Goal: Task Accomplishment & Management: Use online tool/utility

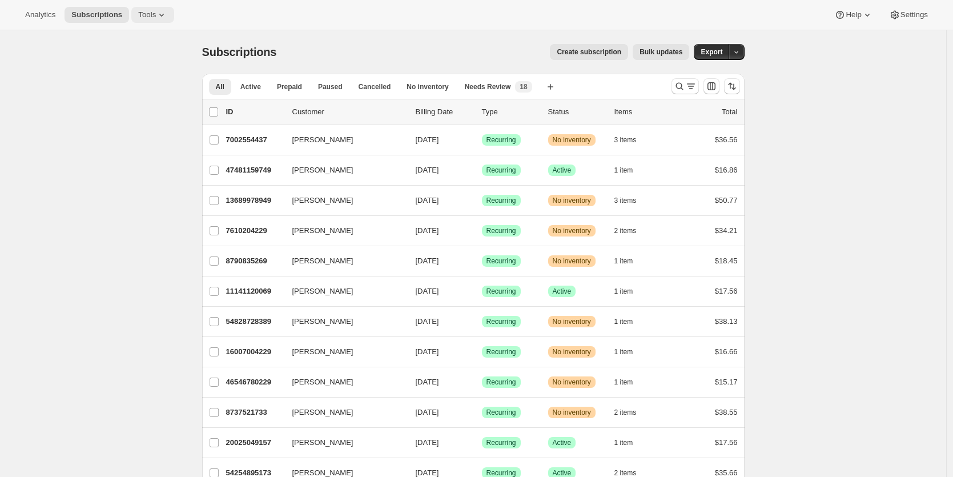
click at [159, 11] on icon at bounding box center [161, 14] width 11 height 11
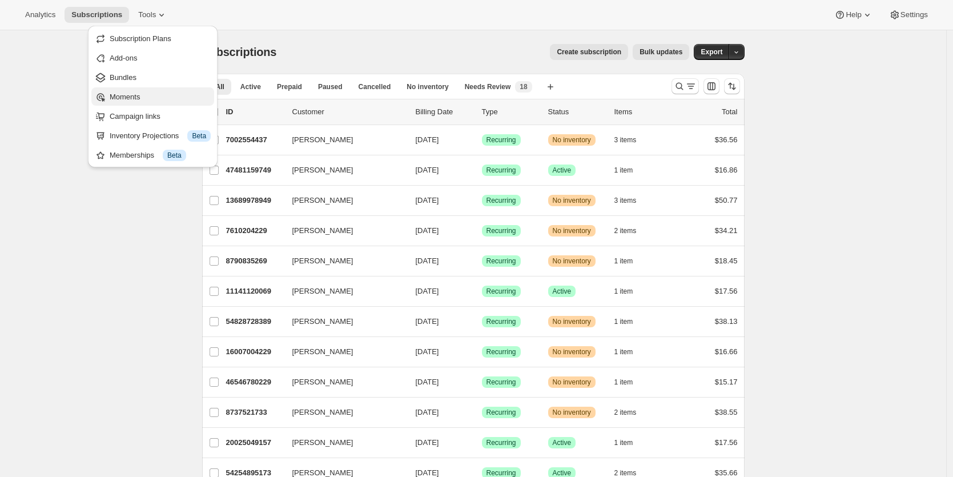
click at [149, 92] on span "Moments" at bounding box center [160, 96] width 101 height 11
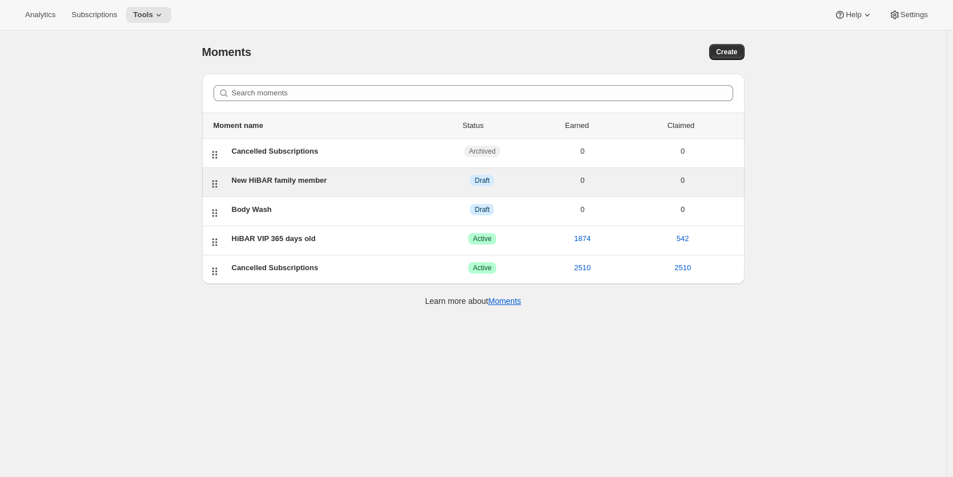
click at [271, 177] on div "New HiBAR family member" at bounding box center [332, 180] width 201 height 11
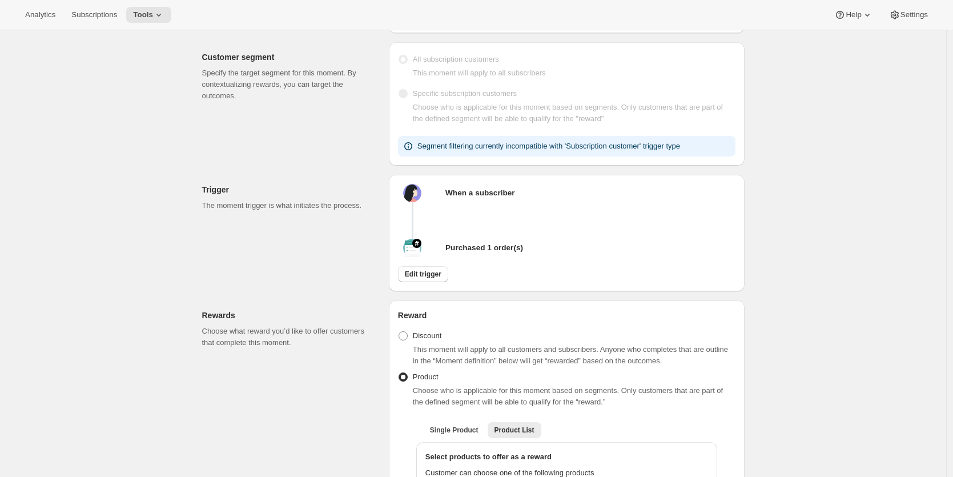
scroll to position [221, 0]
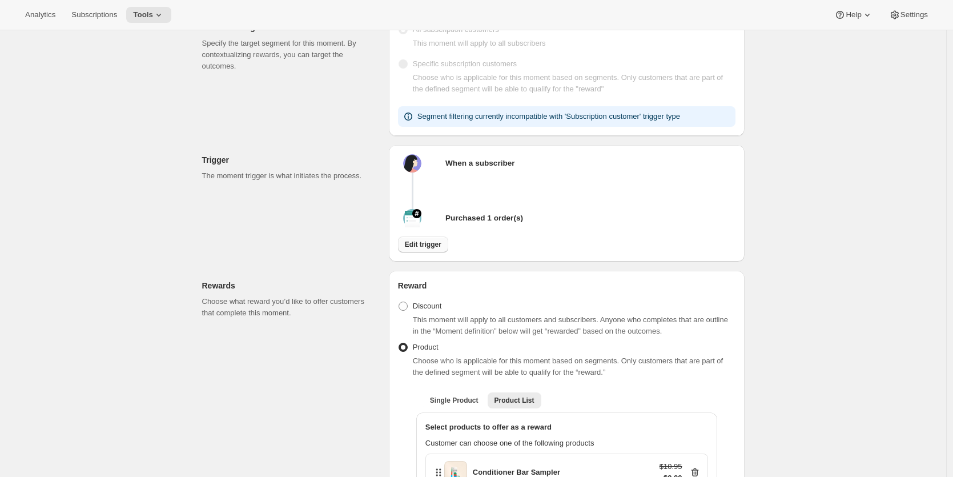
click at [425, 249] on span "Edit trigger" at bounding box center [423, 244] width 37 height 9
select select "days"
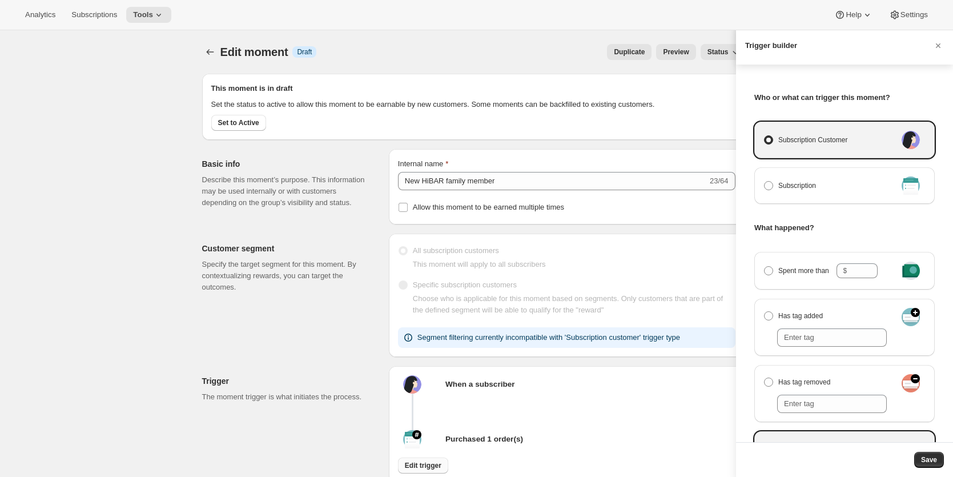
scroll to position [0, 0]
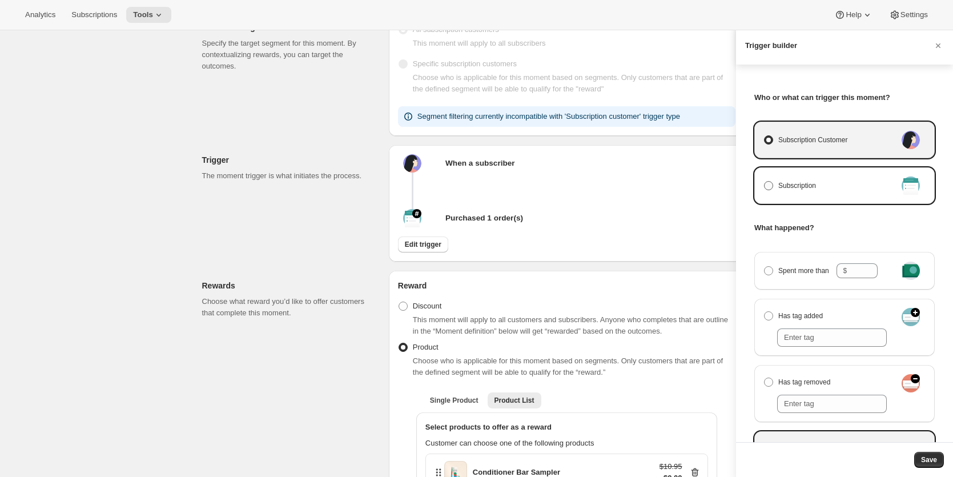
click at [767, 186] on span "Manage moment triggers" at bounding box center [768, 185] width 9 height 9
click at [765, 182] on input "Subscription" at bounding box center [764, 181] width 1 height 1
radio input "true"
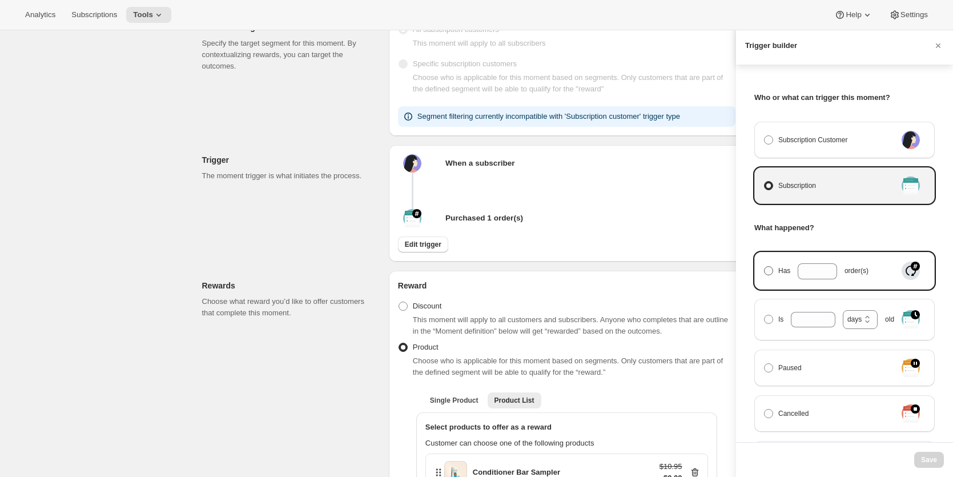
click at [770, 271] on span "Manage moment triggers" at bounding box center [768, 270] width 9 height 9
click at [765, 267] on input "Has order(s)" at bounding box center [764, 266] width 1 height 1
radio input "true"
click at [823, 272] on icon "Manage moment triggers" at bounding box center [828, 273] width 11 height 11
click at [765, 267] on input "Has order(s)" at bounding box center [764, 266] width 1 height 1
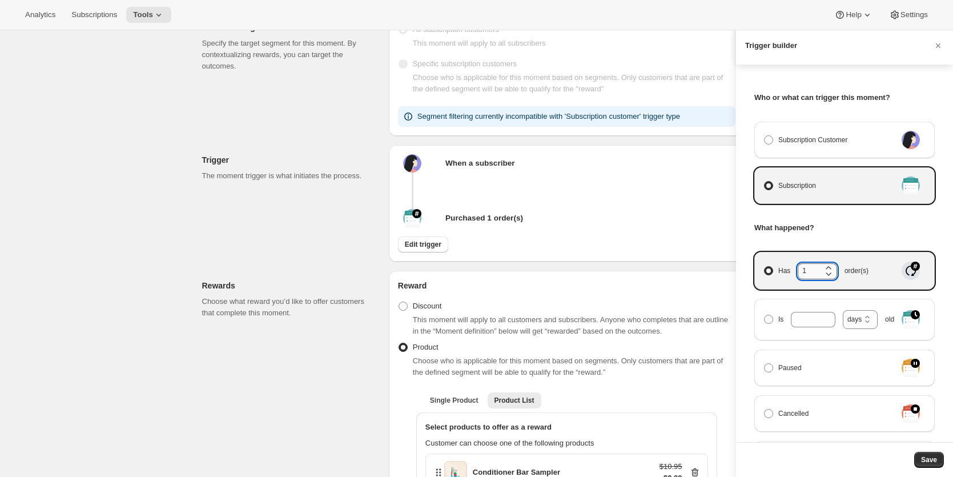
drag, startPoint x: 813, startPoint y: 271, endPoint x: 801, endPoint y: 269, distance: 12.1
click at [801, 269] on input "1" at bounding box center [809, 270] width 22 height 15
type input "2"
click at [806, 235] on article "What happened? Has 2 order(s) Is days weeks months years days old Paused Cancel…" at bounding box center [845, 444] width 181 height 444
click at [933, 459] on span "Save" at bounding box center [929, 459] width 16 height 9
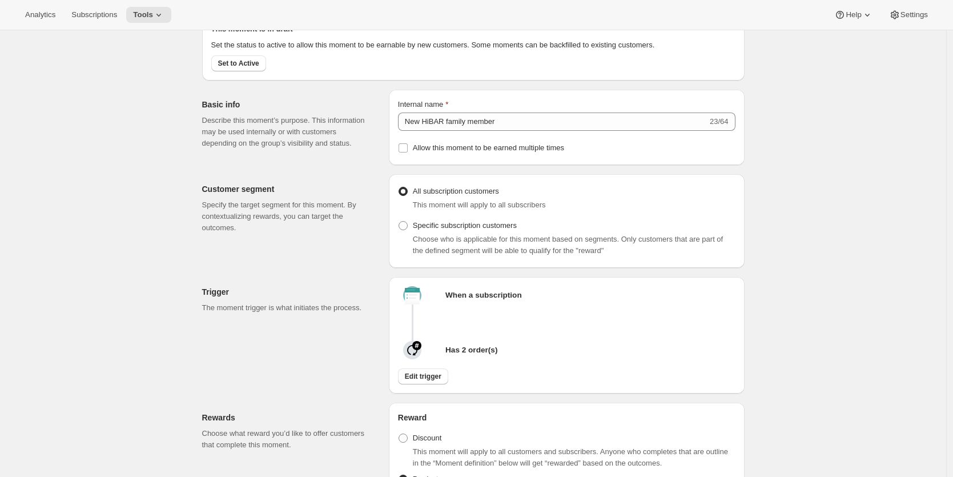
scroll to position [60, 0]
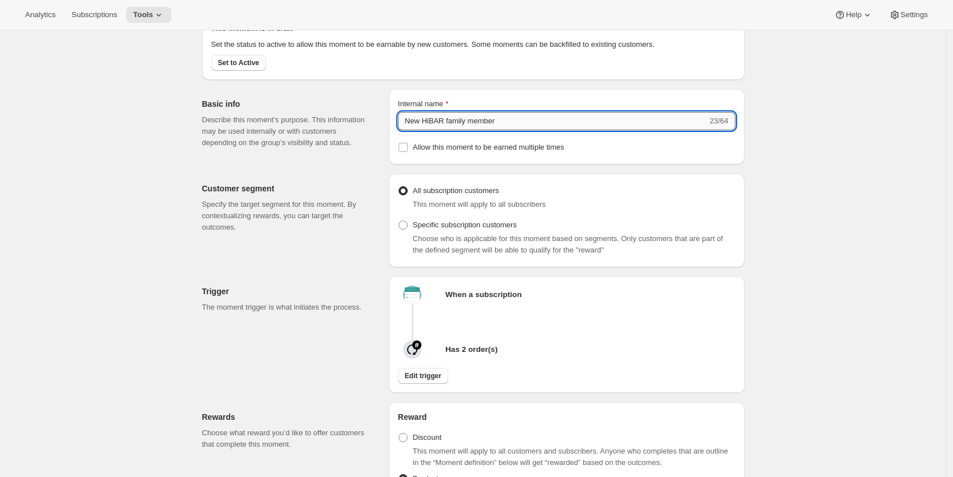
drag, startPoint x: 514, startPoint y: 133, endPoint x: 404, endPoint y: 133, distance: 109.1
click at [404, 130] on input "New HiBAR family member" at bounding box center [553, 121] width 310 height 18
type input "2+ Orders"
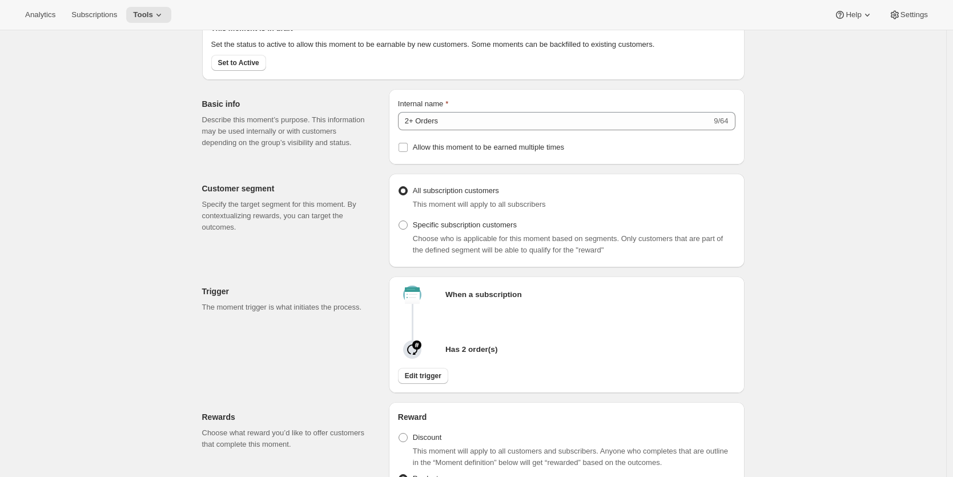
click at [560, 182] on div "Customer segment Specify the target segment for this moment. By contextualizing…" at bounding box center [469, 216] width 552 height 103
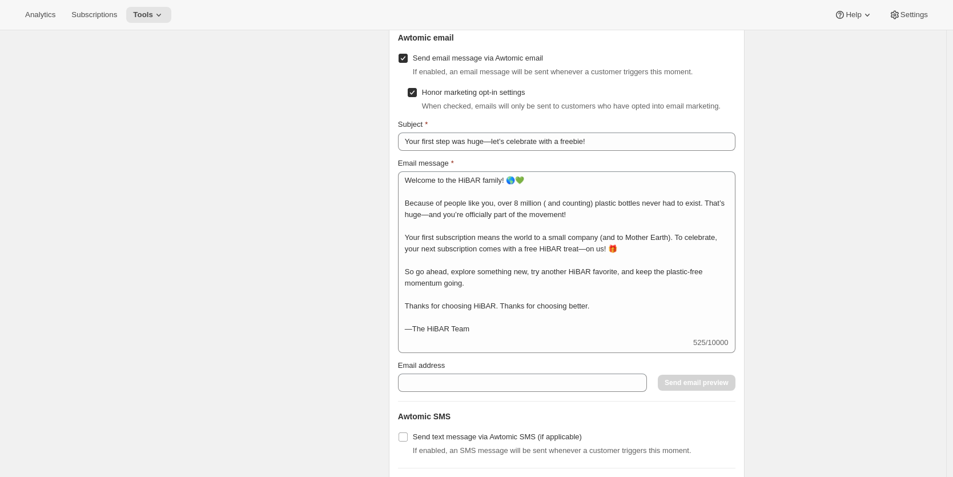
scroll to position [1912, 0]
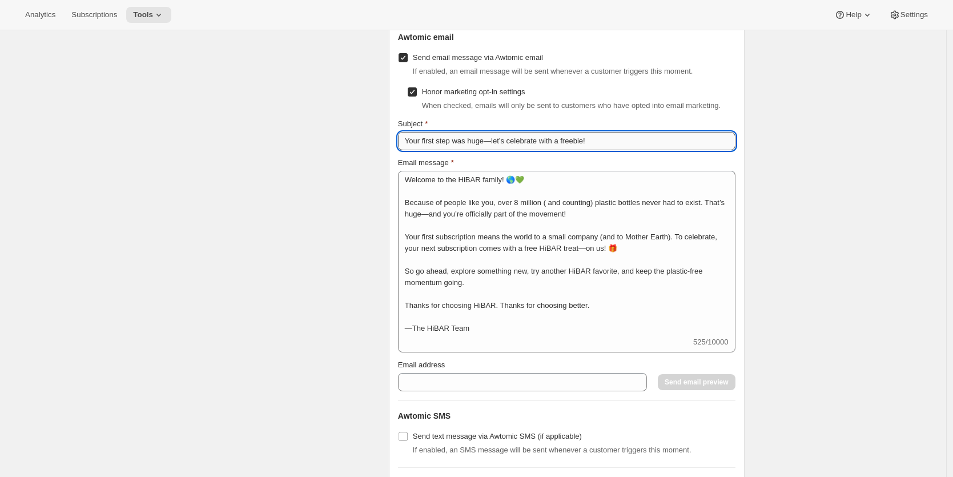
drag, startPoint x: 458, startPoint y: 168, endPoint x: 445, endPoint y: 169, distance: 12.6
click at [445, 150] on input "Your first step was huge—let’s celebrate with a freebie!" at bounding box center [567, 141] width 338 height 18
click at [455, 150] on input "Your first step was huge—let’s celebrate with a freebie!" at bounding box center [567, 141] width 338 height 18
drag, startPoint x: 476, startPoint y: 169, endPoint x: 470, endPoint y: 169, distance: 6.9
click at [470, 150] on input "Your first steps was huge—let’s celebrate with a freebie!" at bounding box center [567, 141] width 338 height 18
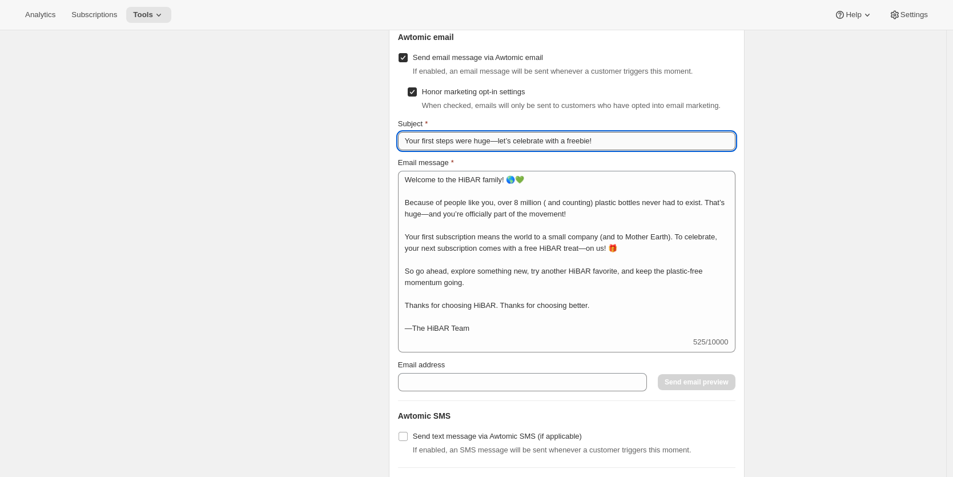
click at [532, 150] on input "Your first steps were huge—let’s celebrate with a freebie!" at bounding box center [567, 141] width 338 height 18
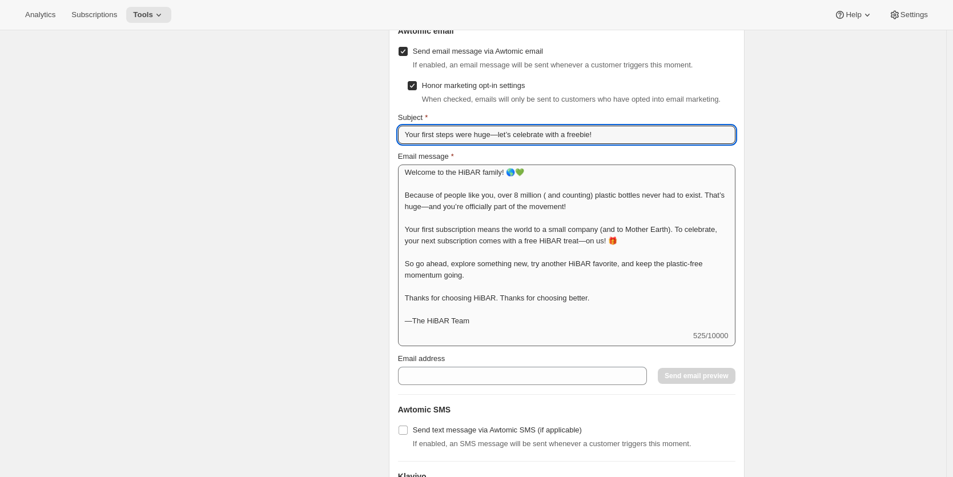
scroll to position [1919, 0]
type input "Your first steps were huge—let’s celebrate with a freebie!"
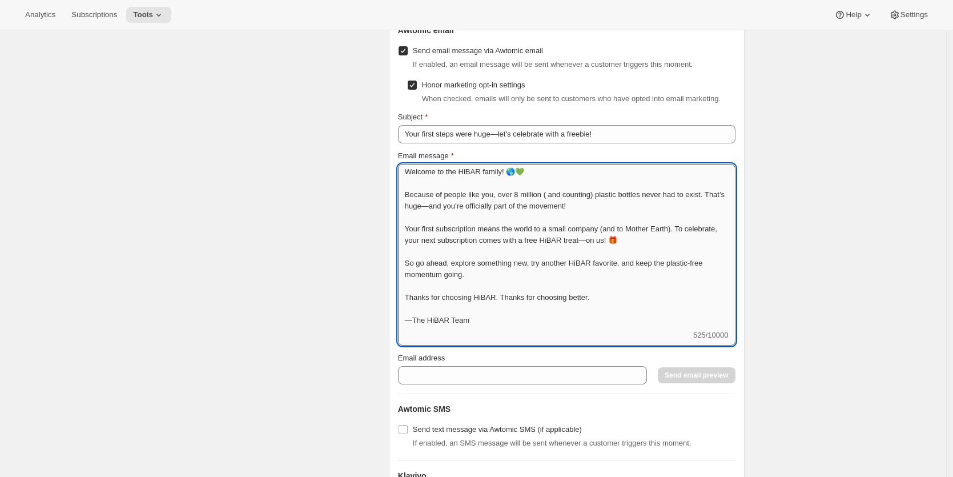
drag, startPoint x: 441, startPoint y: 256, endPoint x: 426, endPoint y: 256, distance: 15.4
click at [426, 256] on textarea "Welcome to the HiBAR family! 🌎💚 Because of people like you, over 8 million ( an…" at bounding box center [567, 247] width 338 height 166
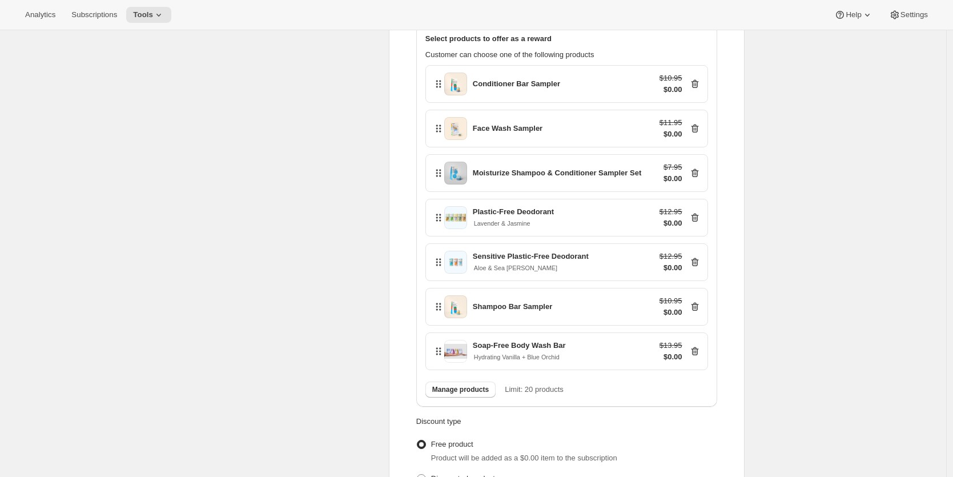
scroll to position [582, 0]
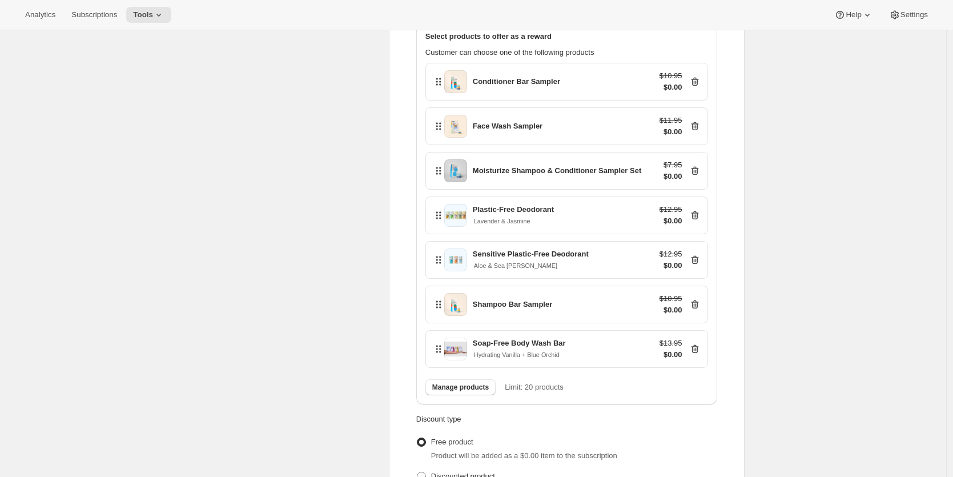
type textarea "Welcome to the HiBAR family! 🌎💚 Because of people like you, over 8 million ( an…"
click at [698, 310] on icon at bounding box center [695, 304] width 11 height 11
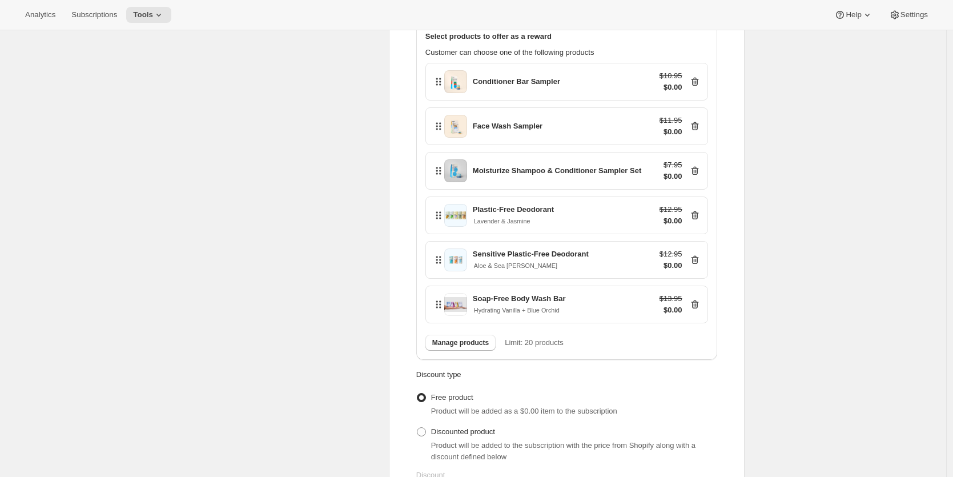
click at [698, 131] on icon at bounding box center [694, 126] width 7 height 9
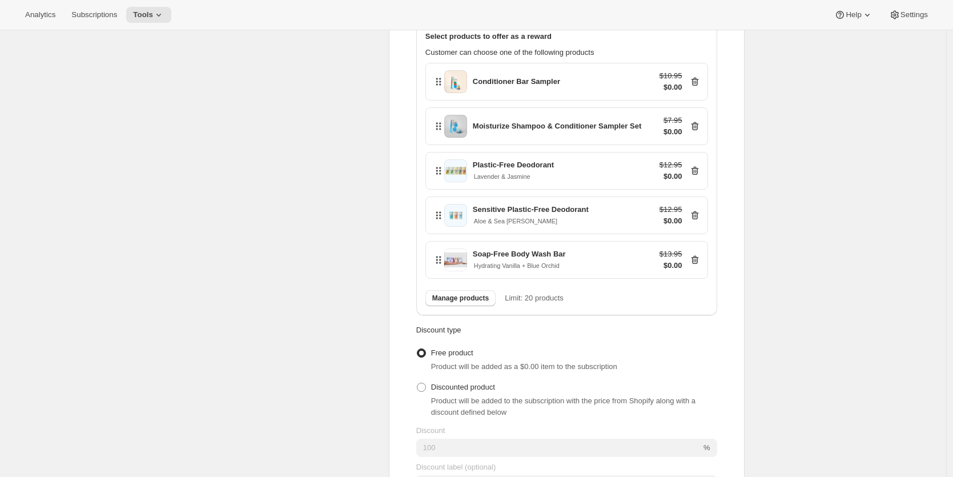
click at [698, 87] on icon at bounding box center [695, 81] width 11 height 11
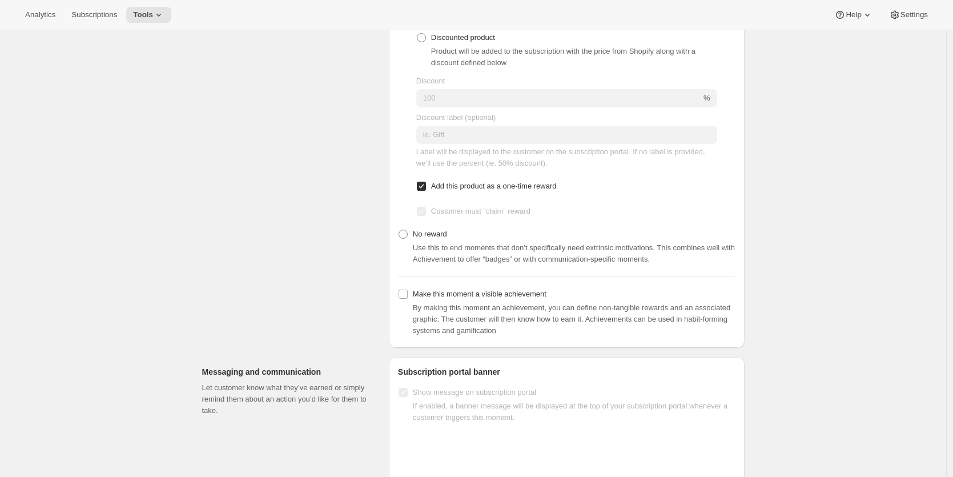
scroll to position [953, 0]
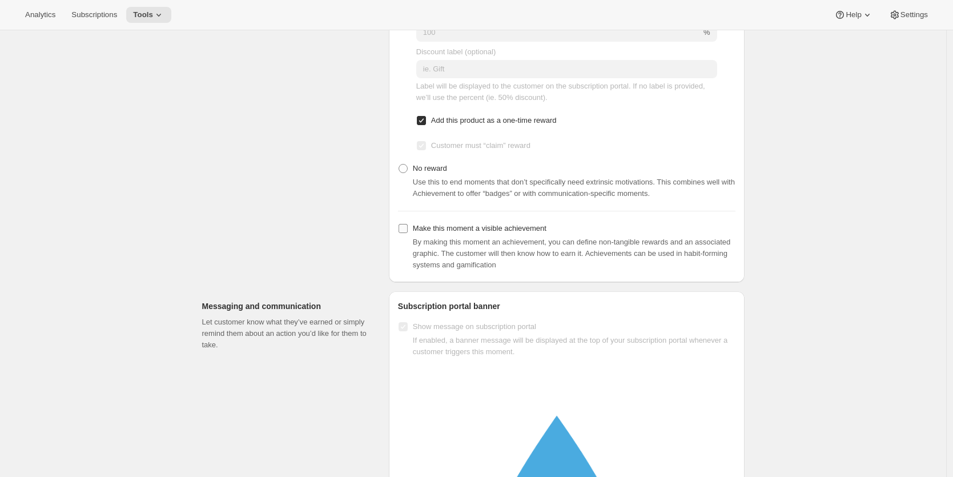
click at [407, 233] on input "Make this moment a visible achievement" at bounding box center [403, 228] width 9 height 9
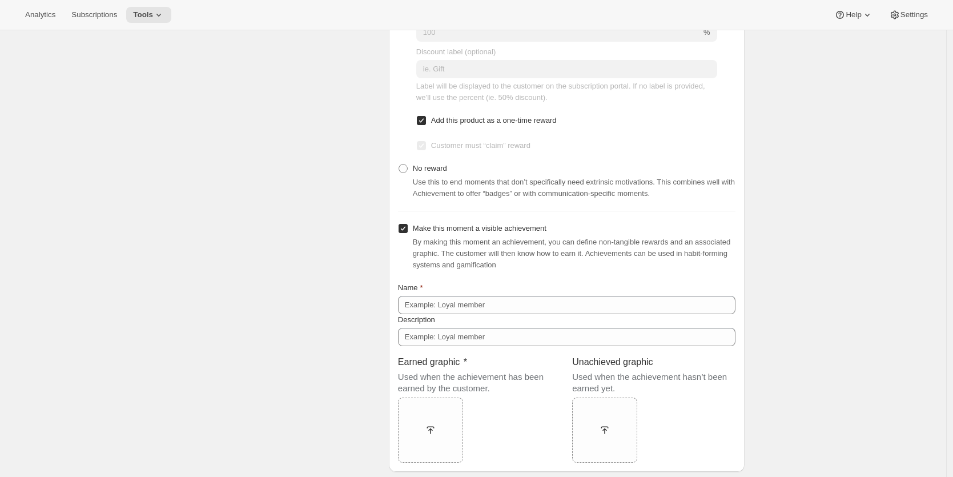
click at [407, 233] on input "Make this moment a visible achievement" at bounding box center [403, 228] width 9 height 9
checkbox input "false"
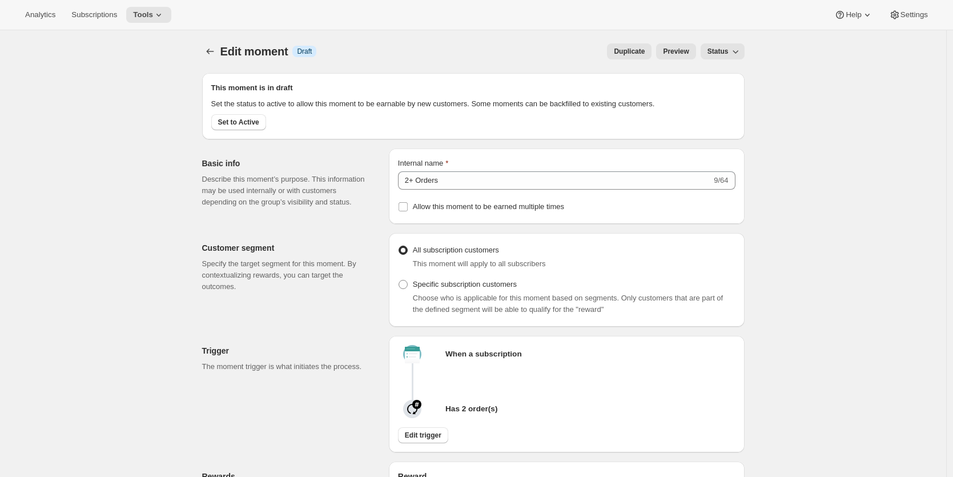
scroll to position [0, 0]
click at [216, 55] on icon "Create moment" at bounding box center [210, 51] width 11 height 11
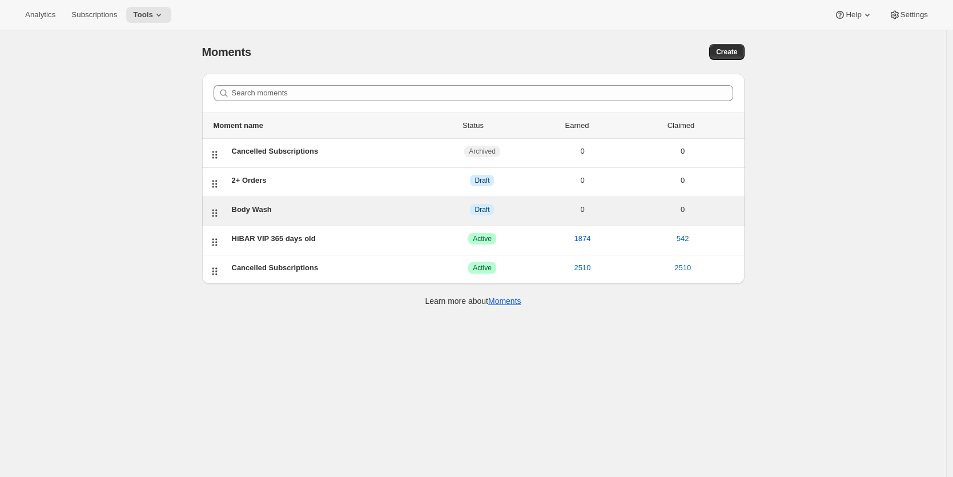
click at [262, 206] on div "Body Wash" at bounding box center [332, 209] width 201 height 11
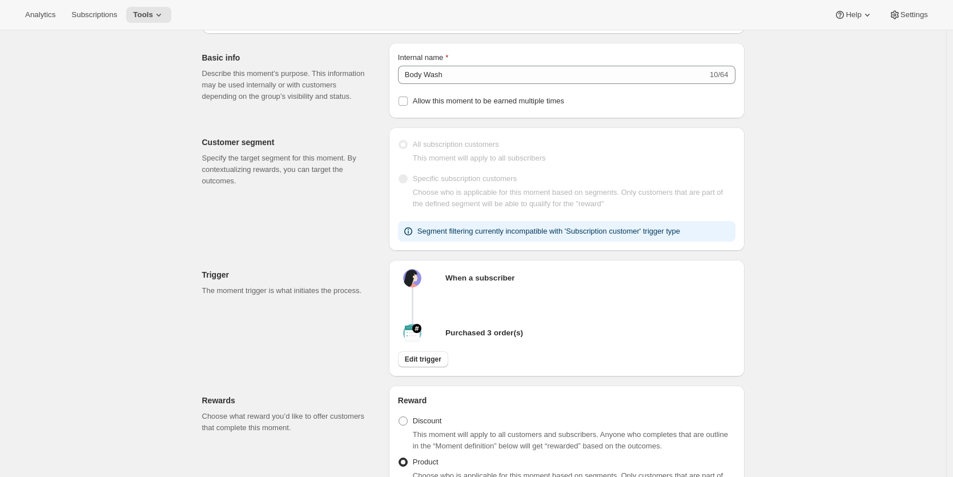
scroll to position [139, 0]
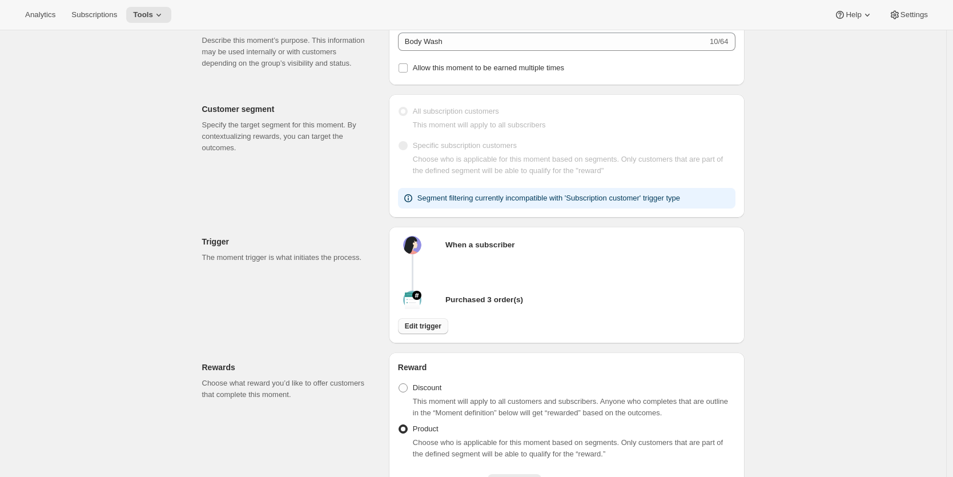
click at [435, 331] on span "Edit trigger" at bounding box center [423, 326] width 37 height 9
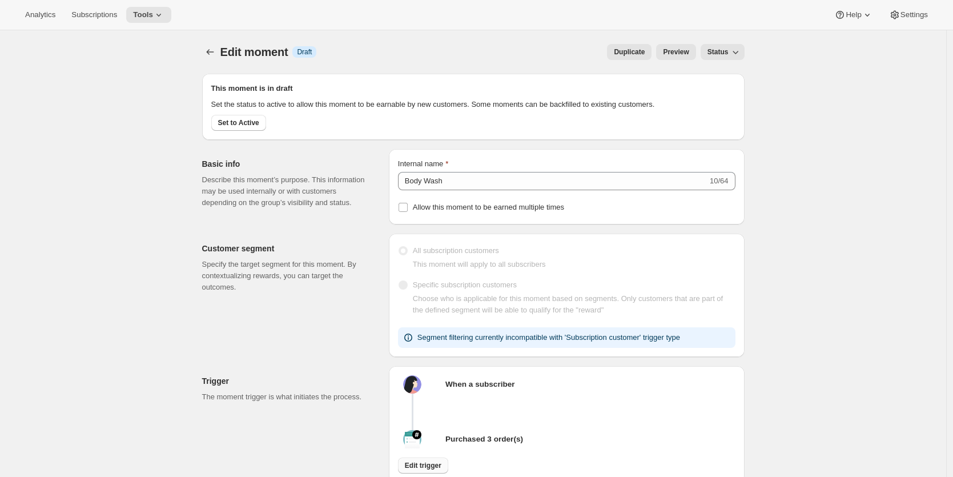
select select "days"
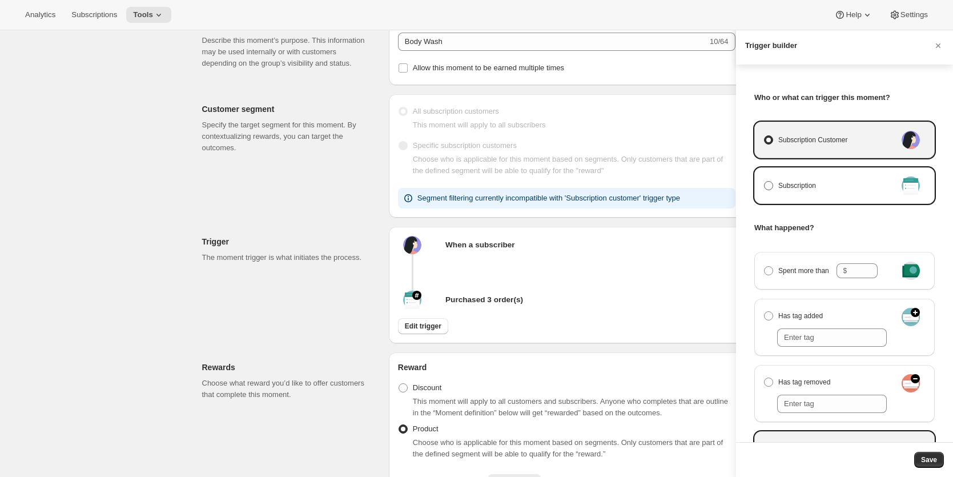
click at [766, 186] on span "Manage moment triggers" at bounding box center [768, 185] width 9 height 9
click at [765, 182] on input "Subscription" at bounding box center [764, 181] width 1 height 1
radio input "true"
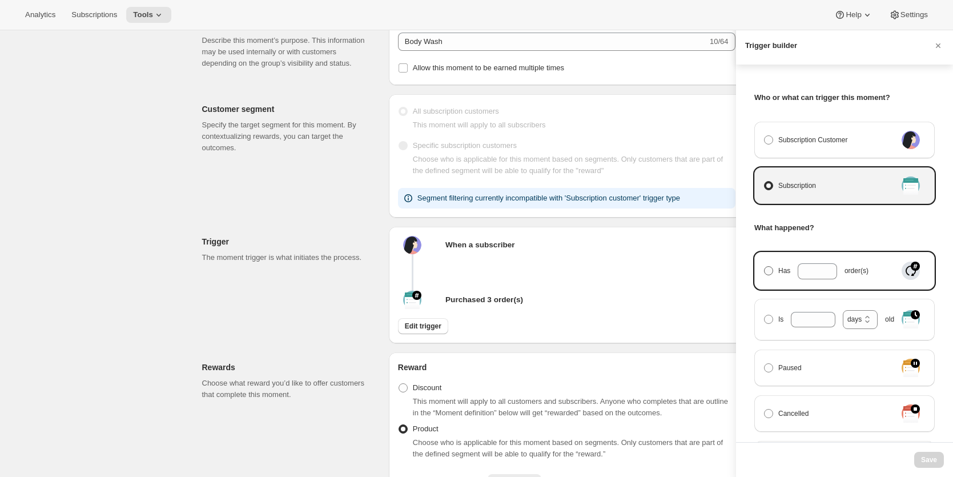
click at [770, 269] on span "Manage moment triggers" at bounding box center [768, 270] width 9 height 9
click at [765, 267] on input "Has order(s)" at bounding box center [764, 266] width 1 height 1
radio input "true"
click at [815, 269] on input "Has order(s)" at bounding box center [809, 270] width 22 height 15
type input "3"
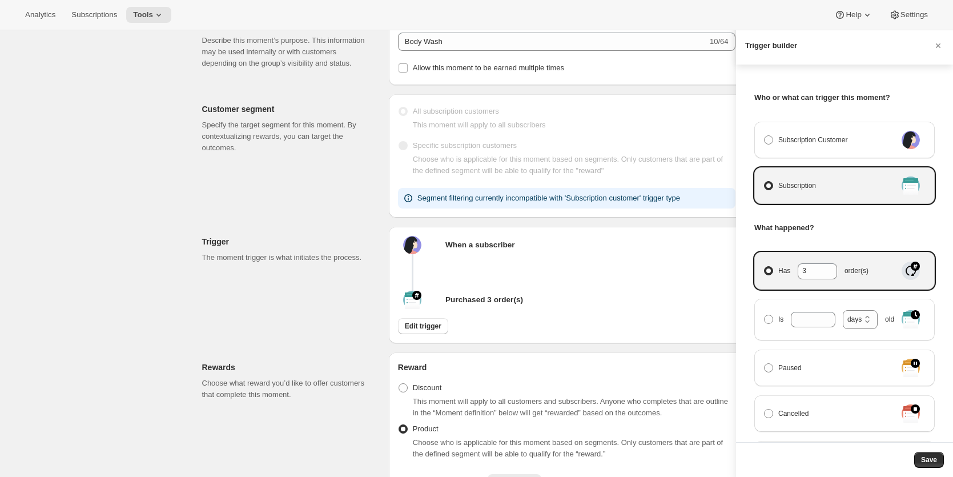
click at [826, 237] on article "What happened? Has 3 order(s) Is days weeks months years days old Paused Cancel…" at bounding box center [845, 444] width 181 height 444
click at [935, 456] on span "Save" at bounding box center [929, 459] width 16 height 9
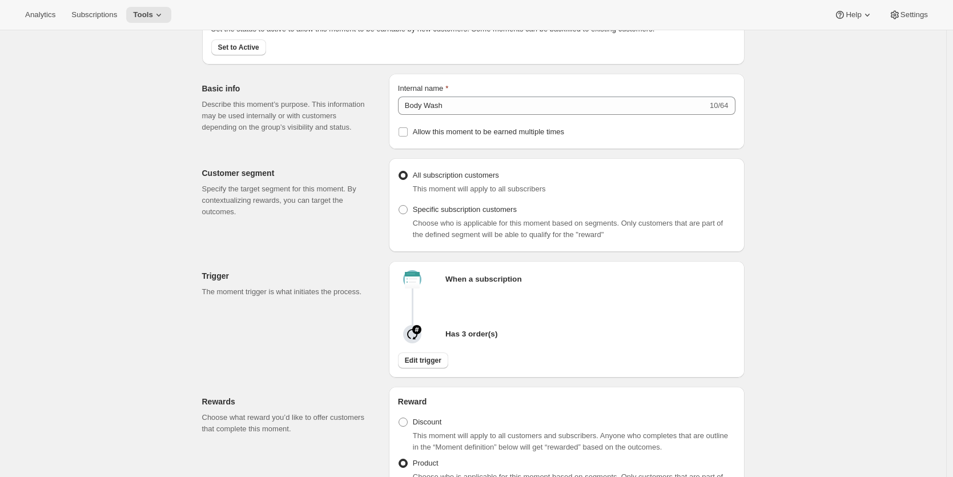
scroll to position [119, 0]
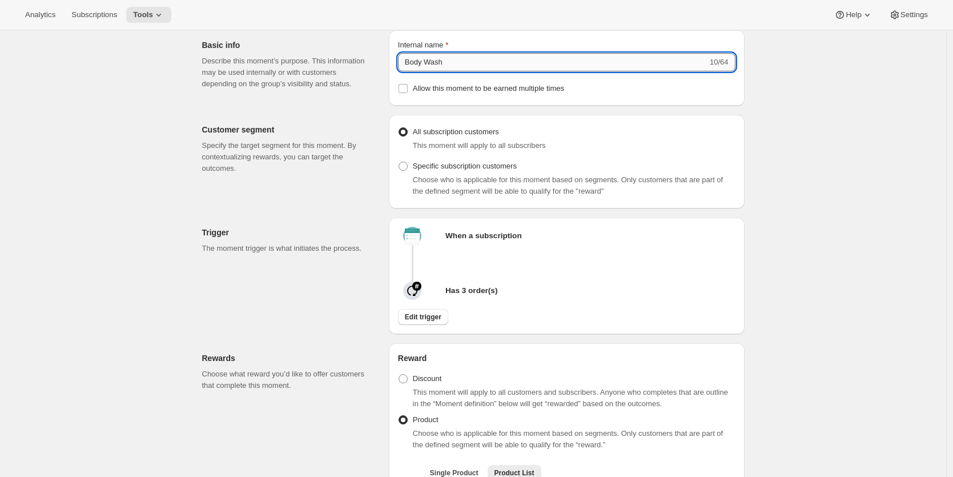
click at [457, 71] on input "Body Wash" at bounding box center [553, 62] width 310 height 18
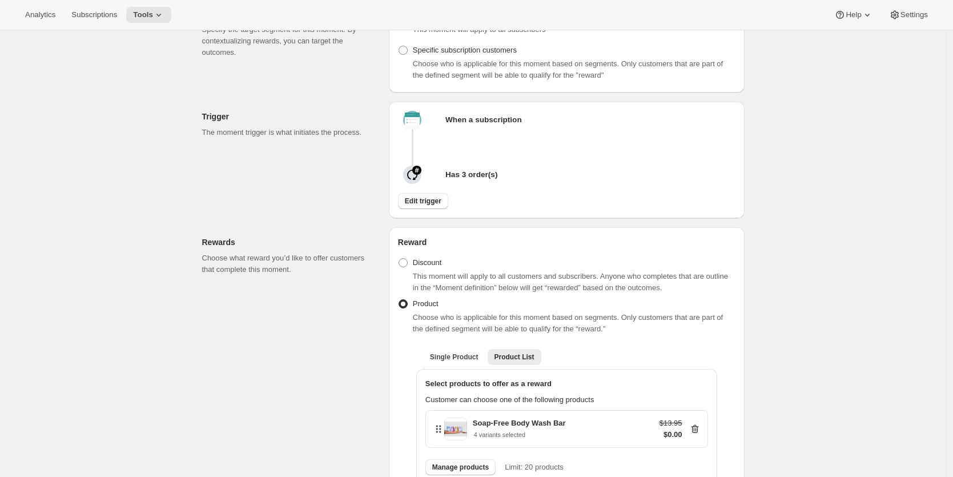
scroll to position [0, 0]
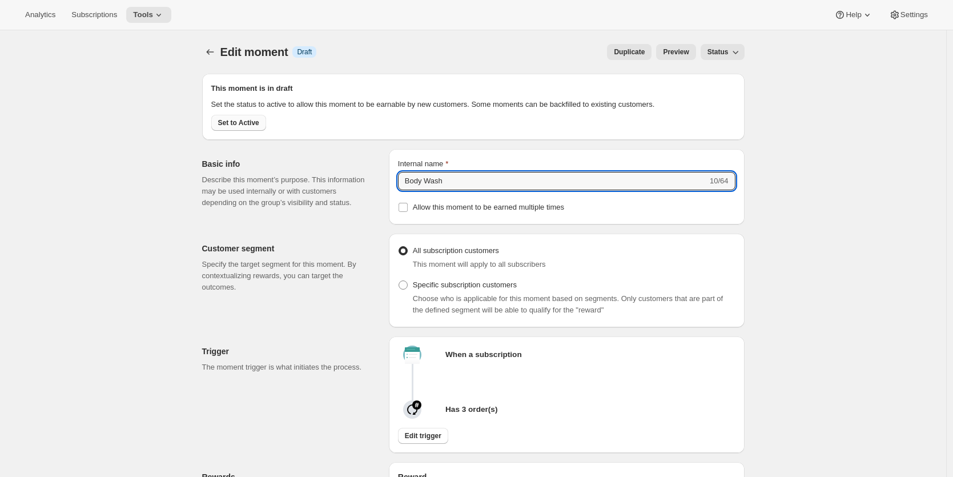
click at [252, 127] on span "Set to Active" at bounding box center [238, 122] width 41 height 9
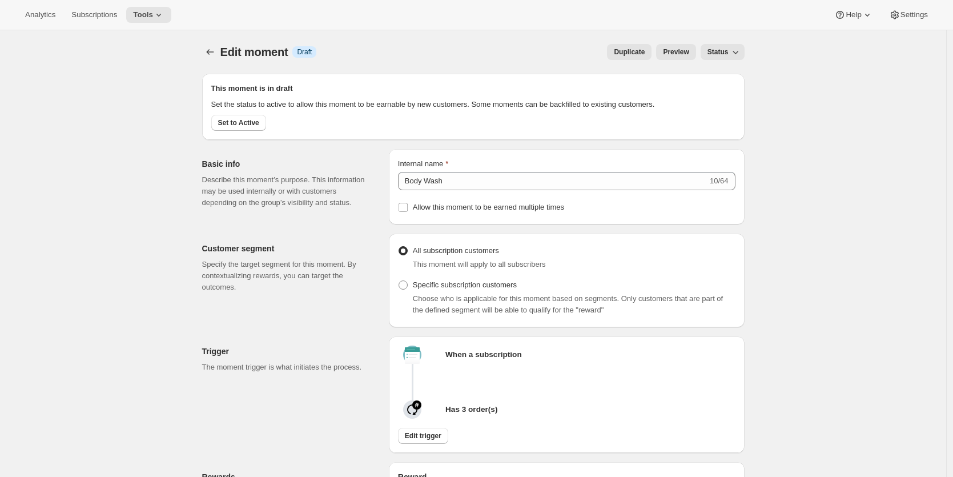
click at [734, 50] on icon "button" at bounding box center [735, 51] width 11 height 11
click at [715, 91] on span "Active" at bounding box center [720, 95] width 20 height 9
click at [216, 53] on icon "Create moment" at bounding box center [210, 51] width 11 height 11
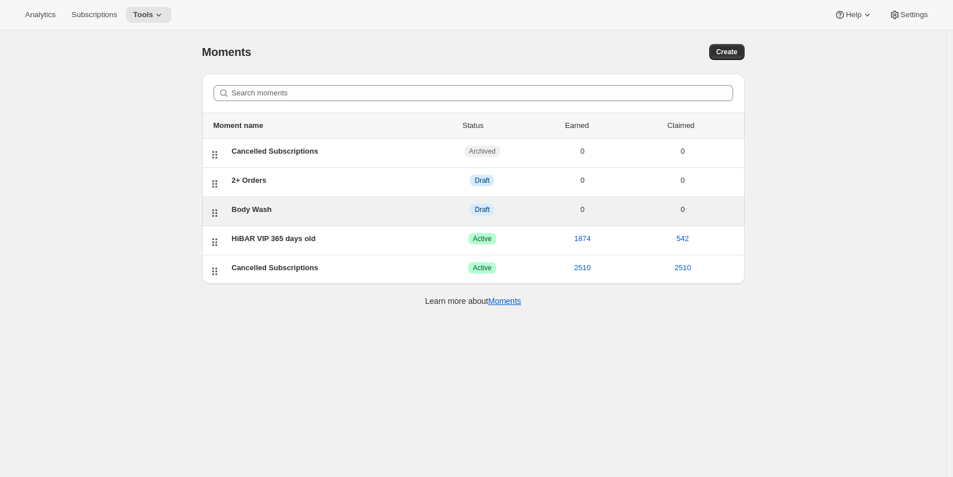
click at [252, 207] on div "Body Wash" at bounding box center [332, 209] width 201 height 11
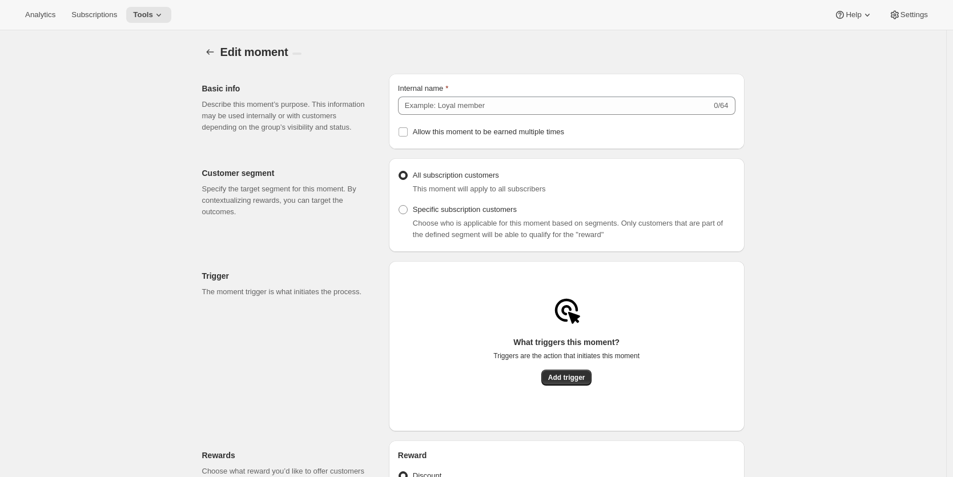
radio input "false"
type input "Body Wash"
radio input "true"
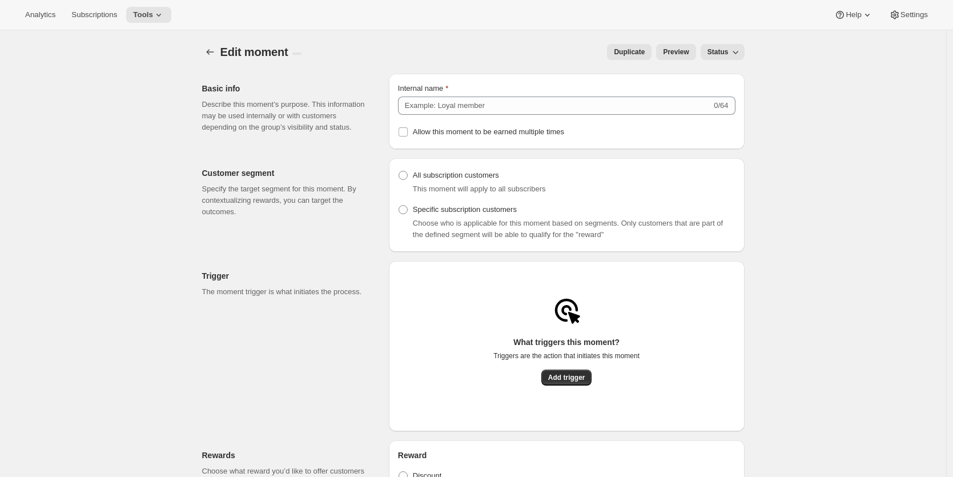
checkbox input "true"
type input "3rd time's a charm"
type input "Free body wash bar"
checkbox input "true"
type input "Hey VIP have a free body wash!"
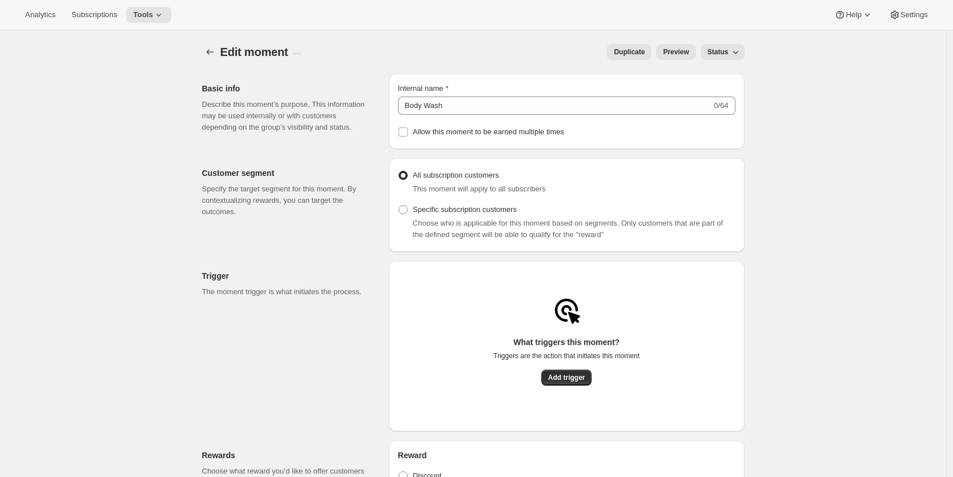
type input "Click the button to add to your next subscription"
type input "CLAIM NOW"
checkbox input "true"
type input "Congrats! You’ve Unlocked a Free Body Wash Bar 🚿"
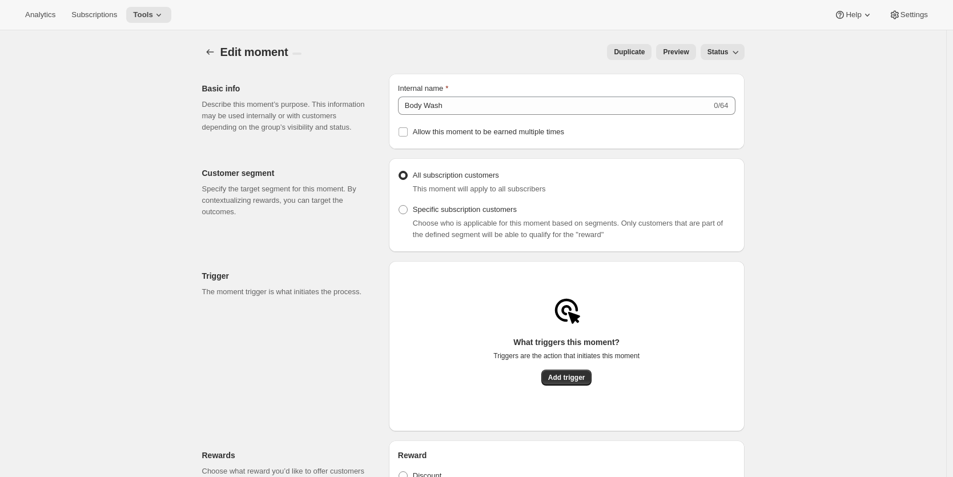
type textarea "Hi VIP! 🌎 Look at you go—three HiBAR subscriptions in and already making a big …"
checkbox input "true"
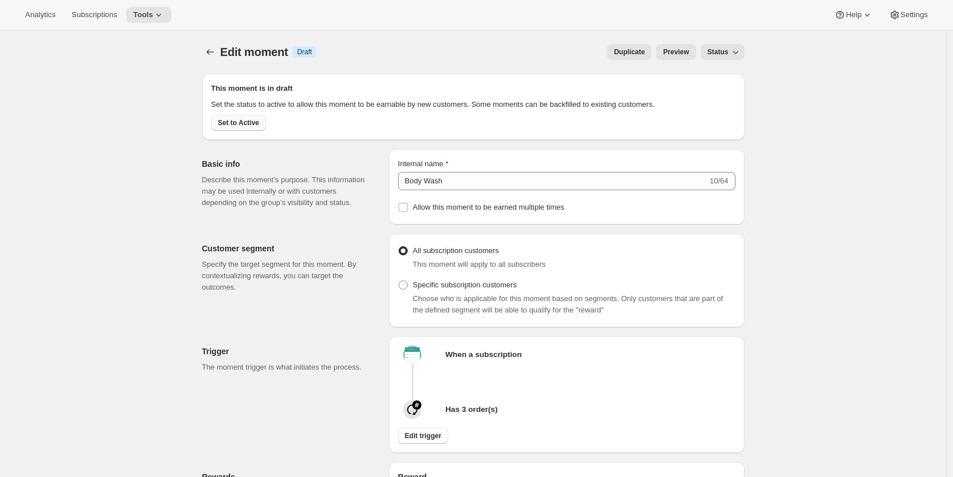
click at [248, 127] on span "Set to Active" at bounding box center [238, 122] width 41 height 9
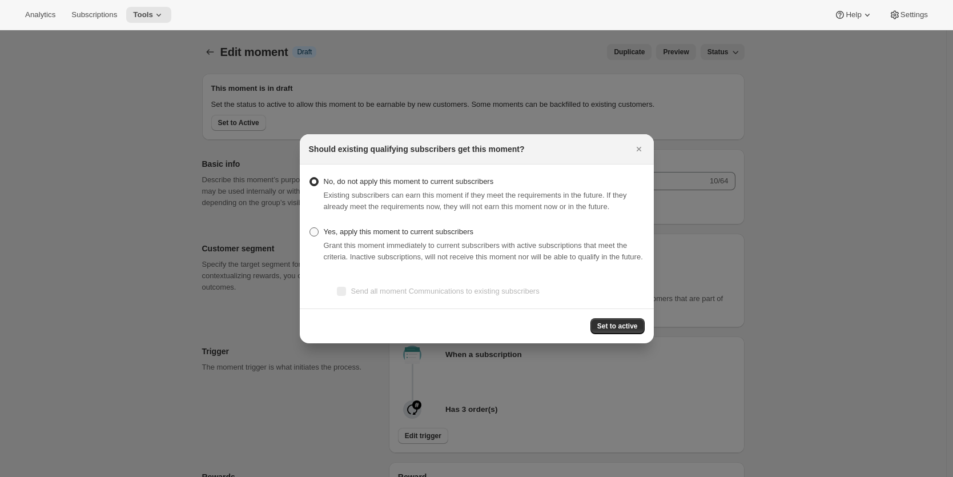
click at [316, 231] on span ":rgf:" at bounding box center [314, 231] width 9 height 9
click at [310, 228] on input "Yes, apply this moment to current subscribers" at bounding box center [310, 227] width 1 height 1
radio input "true"
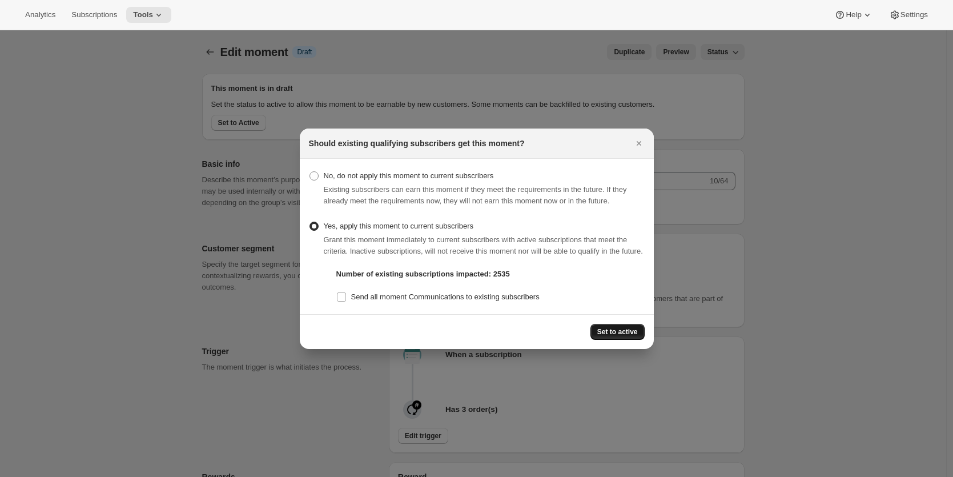
click at [611, 336] on span "Set to active" at bounding box center [618, 331] width 41 height 9
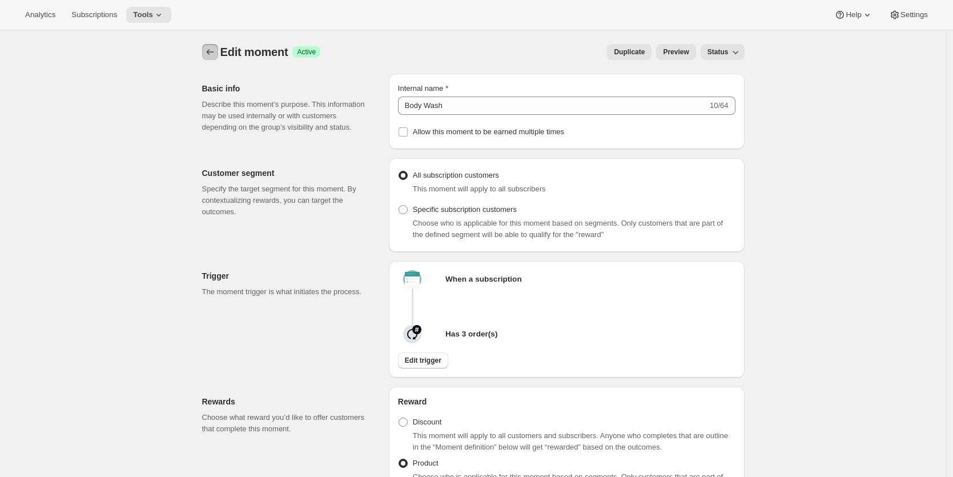
click at [210, 47] on icon "Create moment" at bounding box center [210, 51] width 11 height 11
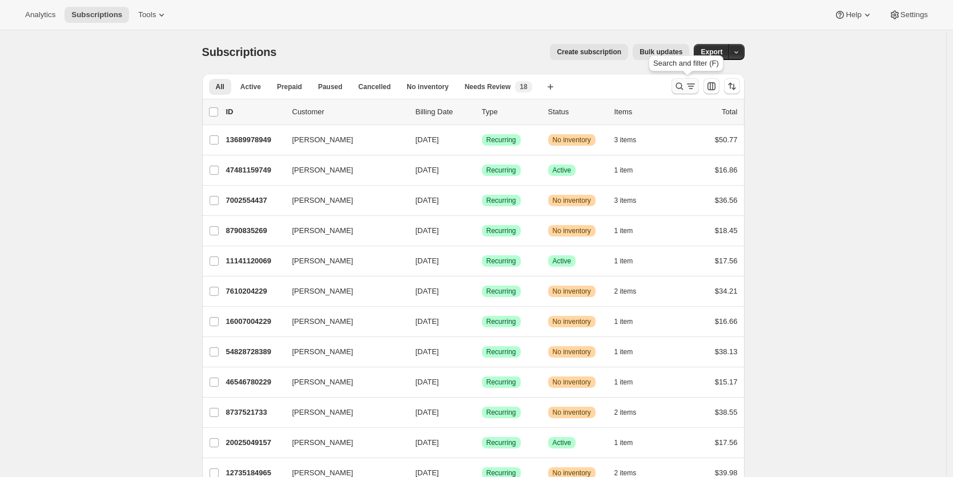
click at [681, 88] on icon "Search and filter results" at bounding box center [679, 86] width 7 height 7
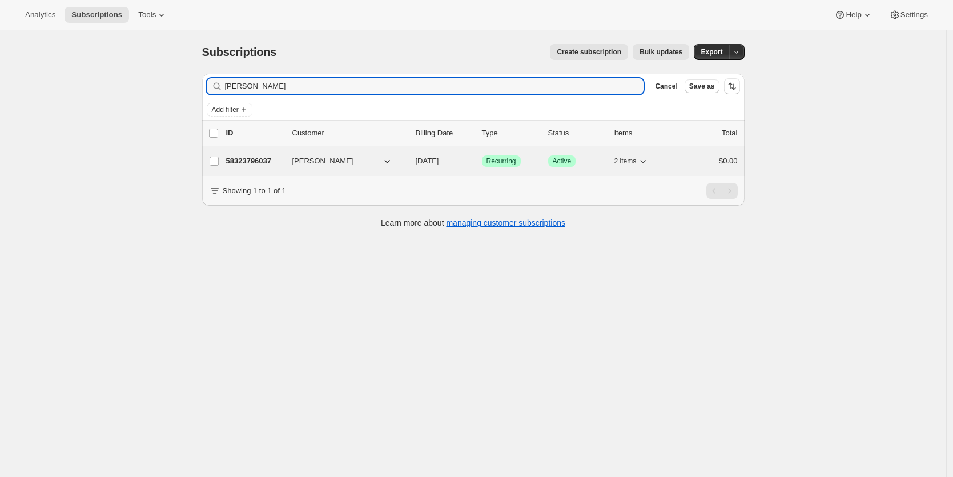
type input "[PERSON_NAME]"
click at [269, 162] on p "58323796037" at bounding box center [254, 160] width 57 height 11
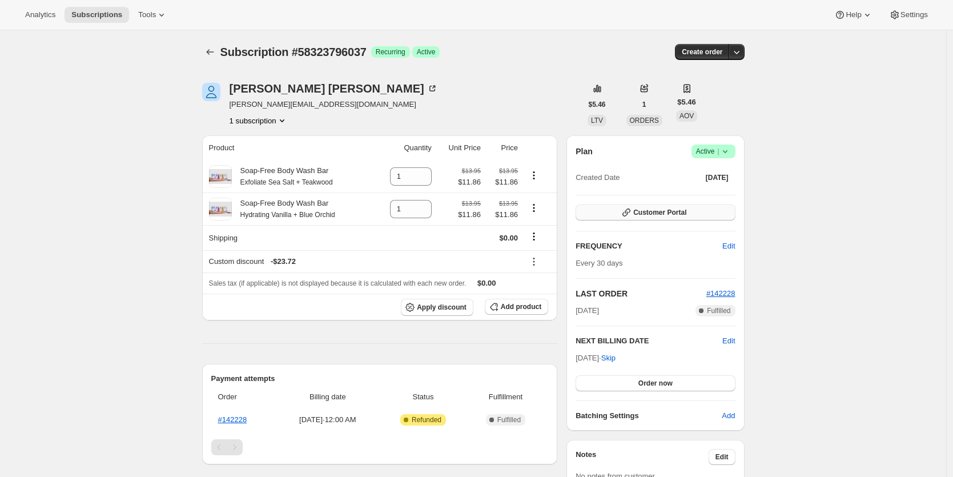
click at [644, 209] on span "Customer Portal" at bounding box center [660, 212] width 53 height 9
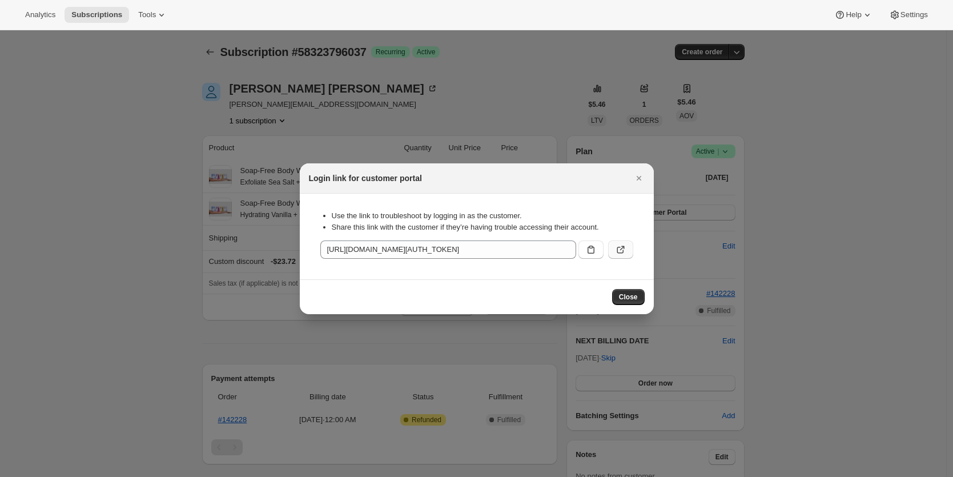
click at [624, 248] on icon ":rti:" at bounding box center [620, 249] width 11 height 11
click at [472, 106] on div at bounding box center [476, 238] width 953 height 477
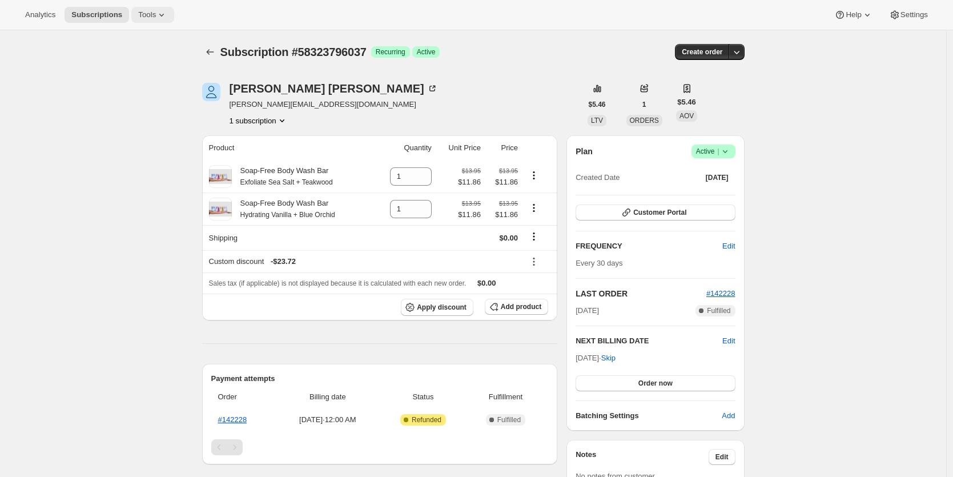
click at [158, 15] on icon at bounding box center [161, 14] width 11 height 11
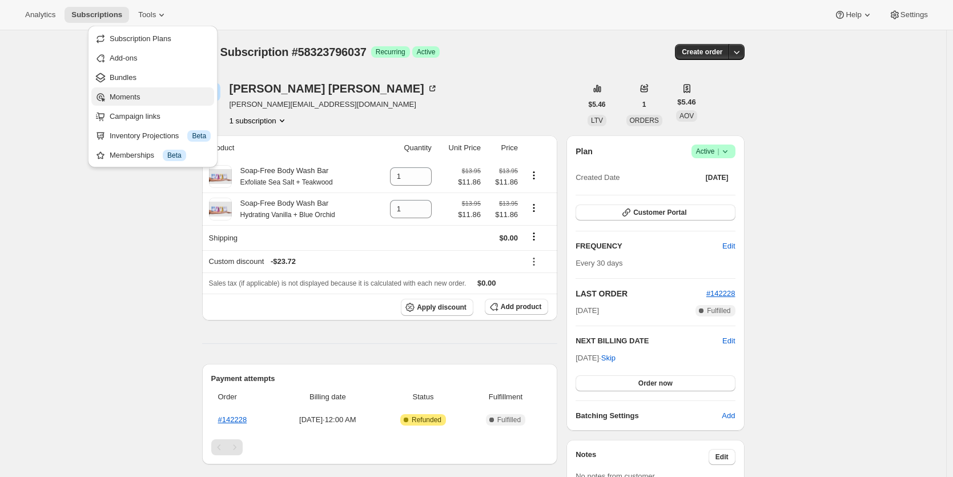
click at [159, 93] on span "Moments" at bounding box center [160, 96] width 101 height 11
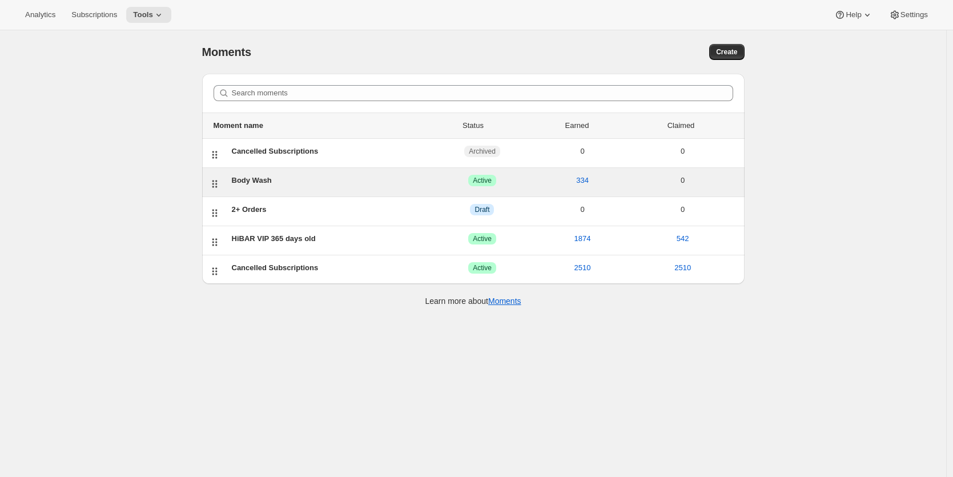
click at [295, 175] on div "Body Wash" at bounding box center [332, 180] width 201 height 11
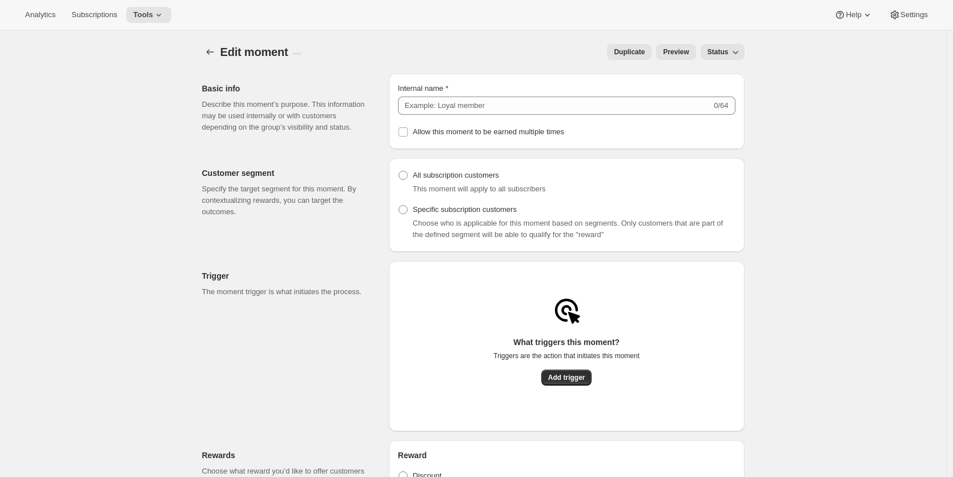
type input "Body Wash"
radio input "true"
checkbox input "true"
type input "3rd time's a charm"
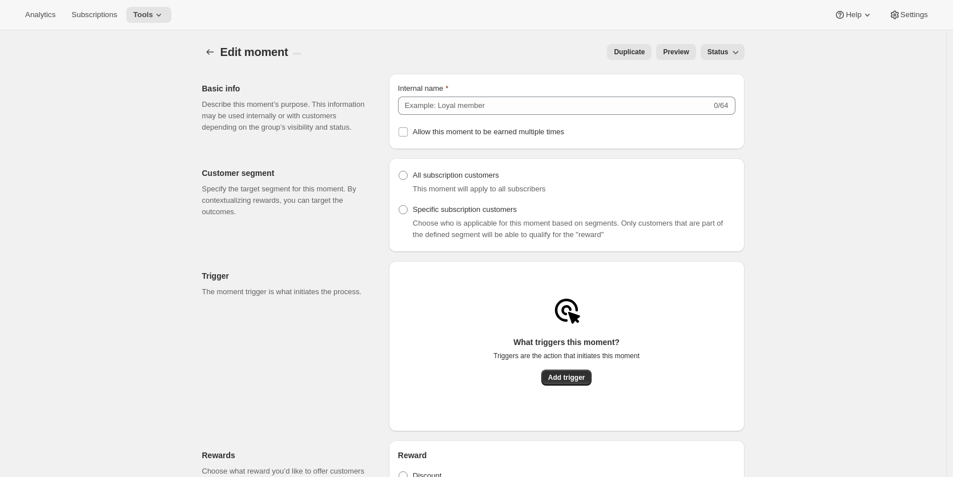
type input "Free body wash bar"
checkbox input "true"
type input "Hey VIP have a free body wash!"
type input "Click the button to add to your next subscription"
type input "CLAIM NOW"
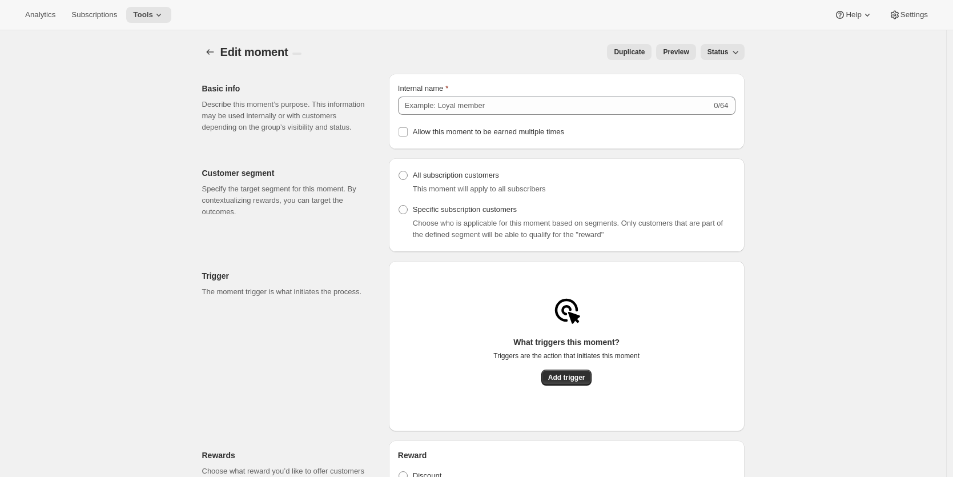
checkbox input "true"
type input "Congrats! You’ve Unlocked a Free Body Wash Bar 🚿"
type textarea "Hi VIP! 🌎 Look at you go—three HiBAR subscriptions in and already making a big …"
checkbox input "true"
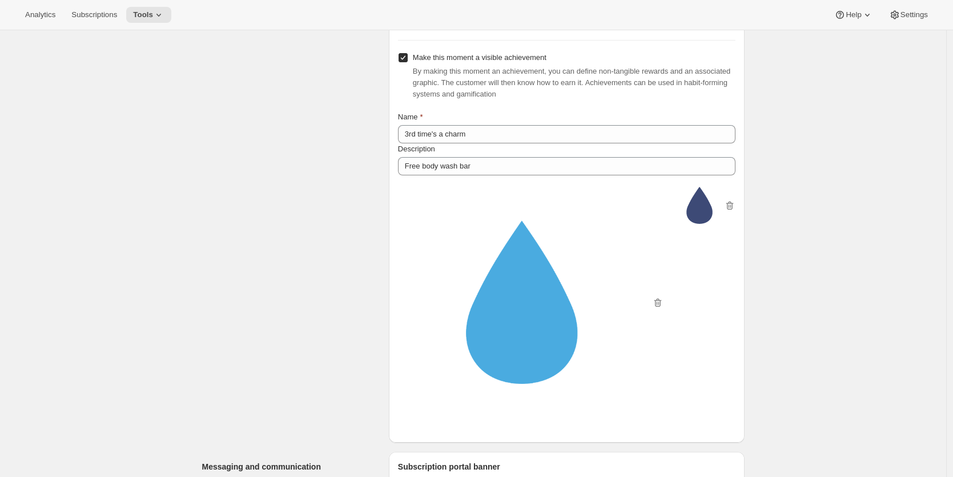
scroll to position [946, 0]
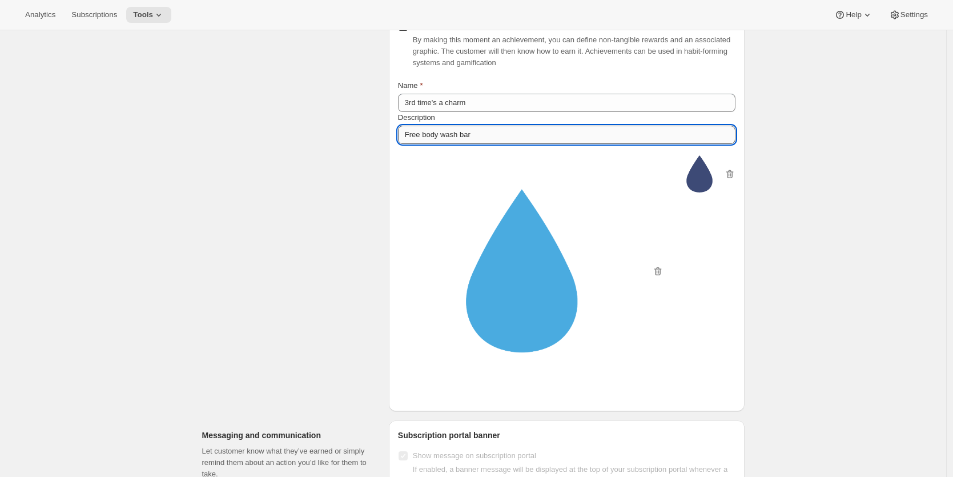
click at [408, 139] on input "Free body wash bar" at bounding box center [567, 135] width 338 height 18
click at [485, 136] on input "Free body wash bar" at bounding box center [567, 135] width 338 height 18
type input "Free body wash bar on your 3rd subscription"
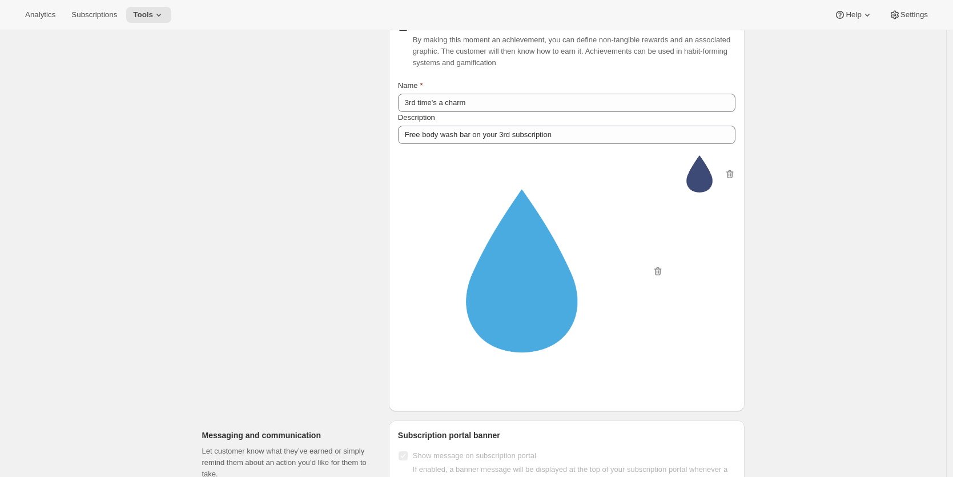
click at [571, 166] on img at bounding box center [526, 271] width 232 height 232
click at [732, 178] on icon "button" at bounding box center [729, 174] width 11 height 11
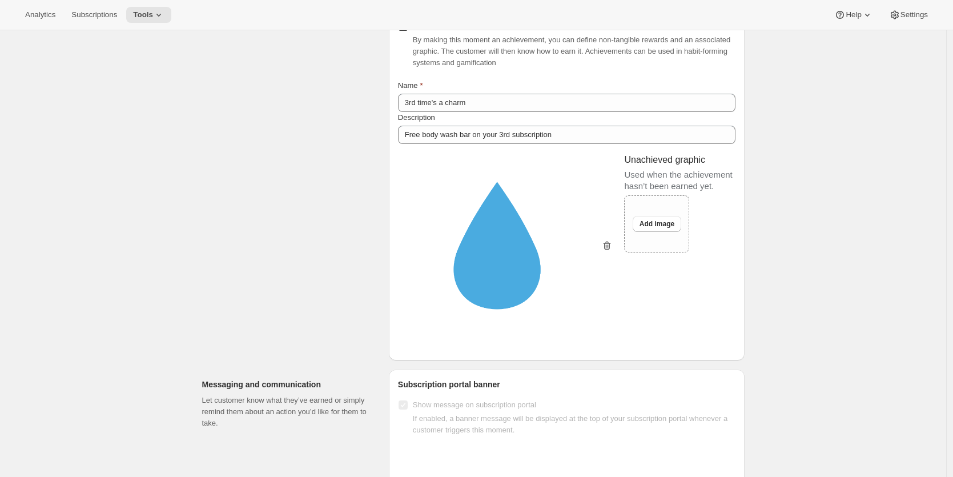
click at [612, 249] on icon "button" at bounding box center [607, 245] width 11 height 11
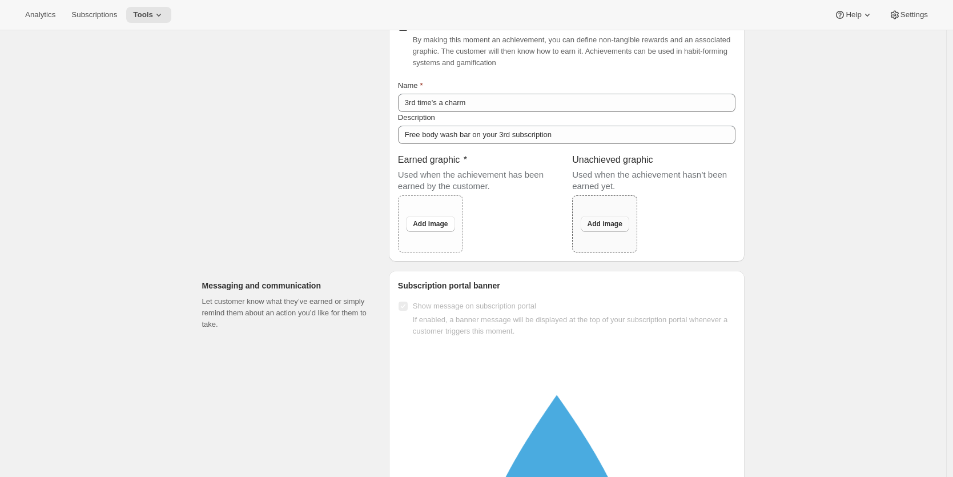
click at [610, 227] on span "Add image" at bounding box center [605, 223] width 35 height 9
type input "C:\fakepath\Body Wash_All 4 Formulas wo Packaging_hands holding.jpg"
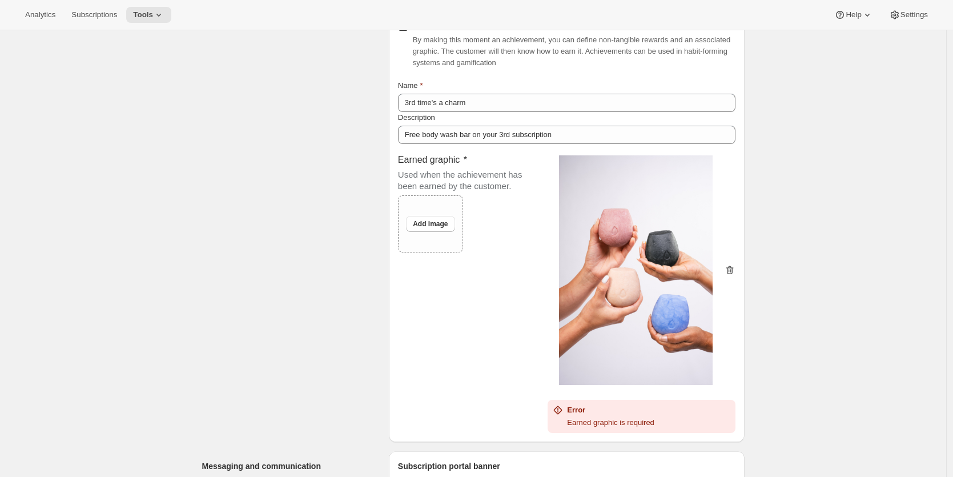
click at [735, 276] on icon "button" at bounding box center [729, 270] width 11 height 11
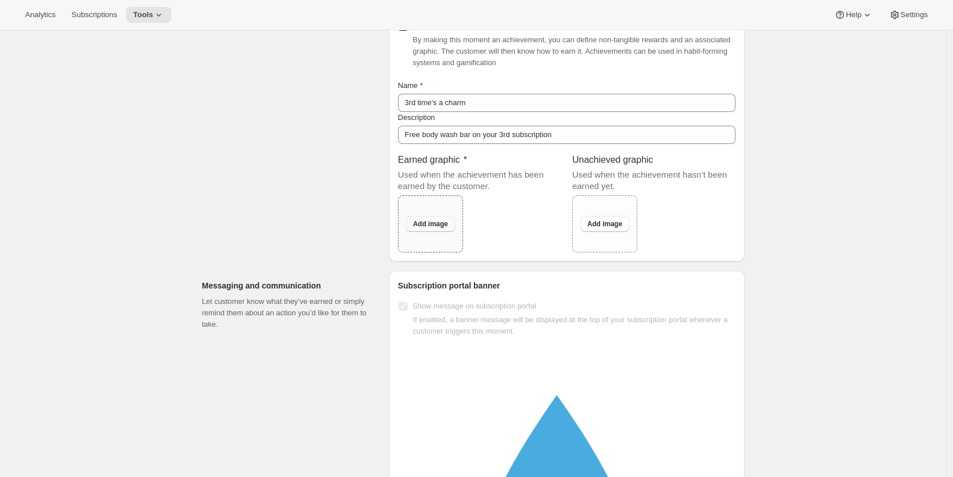
click at [442, 229] on span "Add image" at bounding box center [430, 223] width 35 height 9
type input "C:\fakepath\redwhite.png"
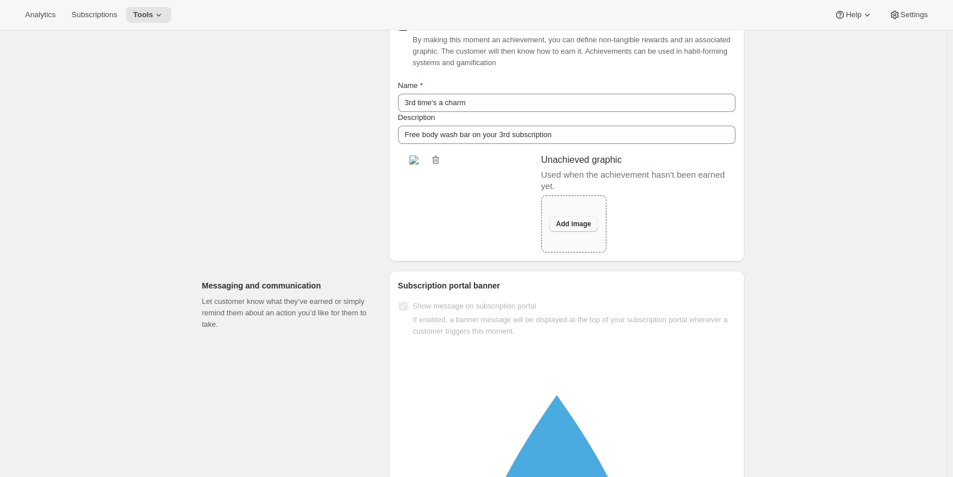
click at [584, 227] on span "Add image" at bounding box center [573, 223] width 35 height 9
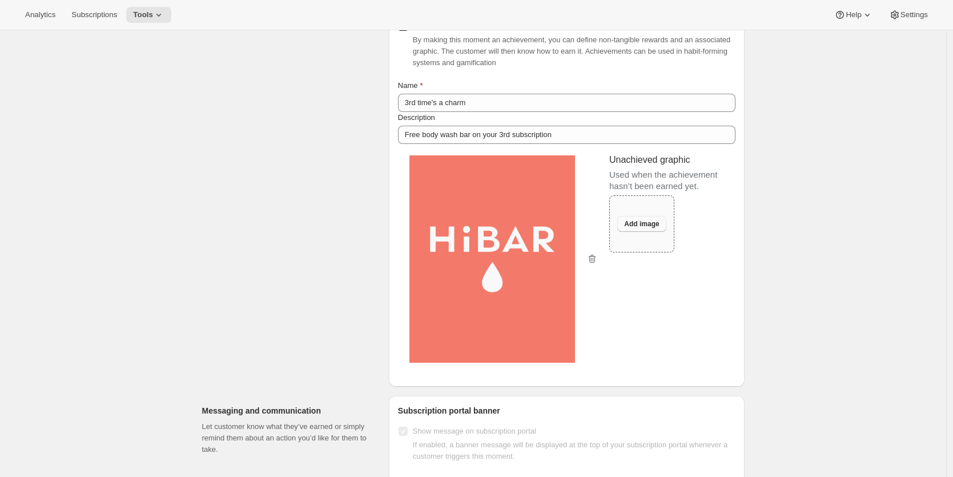
type input "C:\fakepath\bluewhite.png"
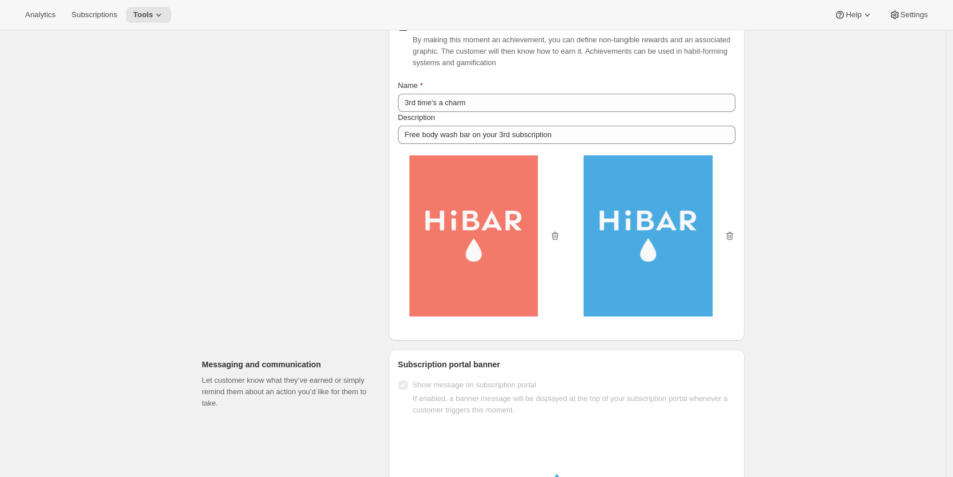
scroll to position [0, 0]
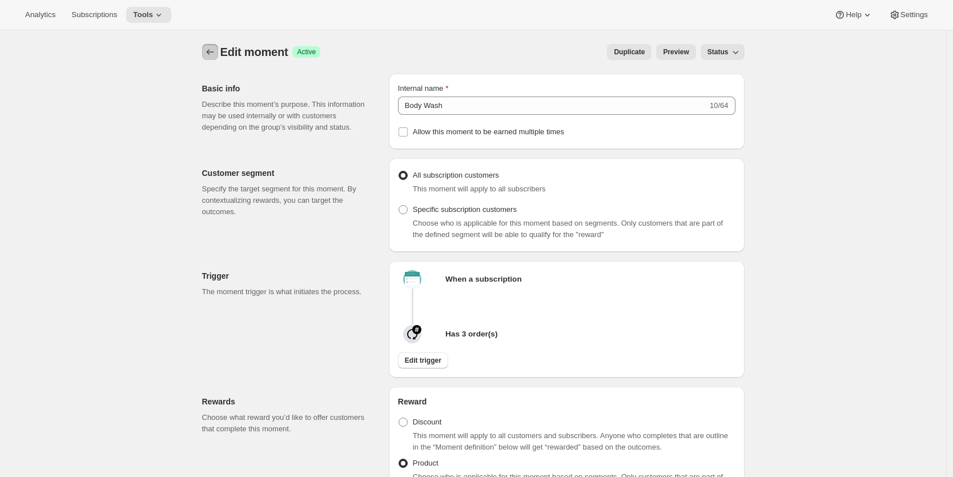
click at [213, 52] on icon "Create moment" at bounding box center [209, 52] width 7 height 6
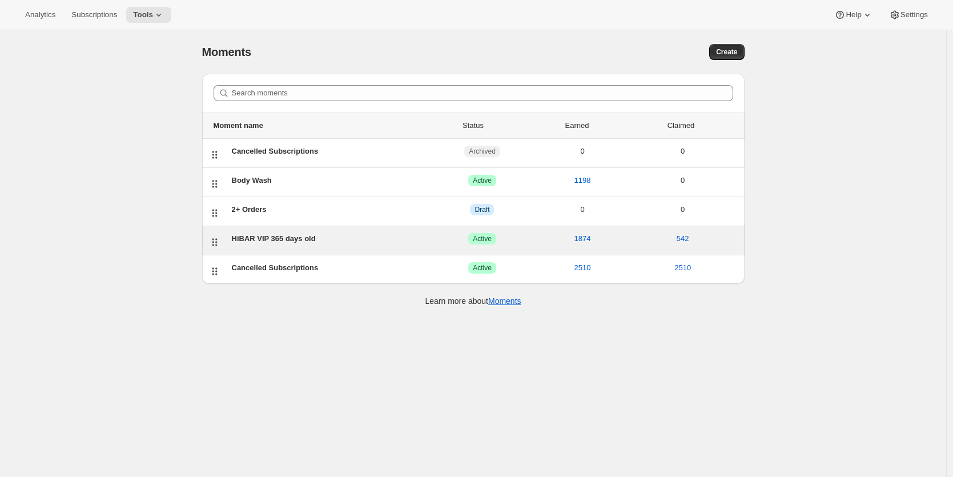
click at [255, 242] on div "HiBAR VIP 365 days old" at bounding box center [332, 238] width 201 height 11
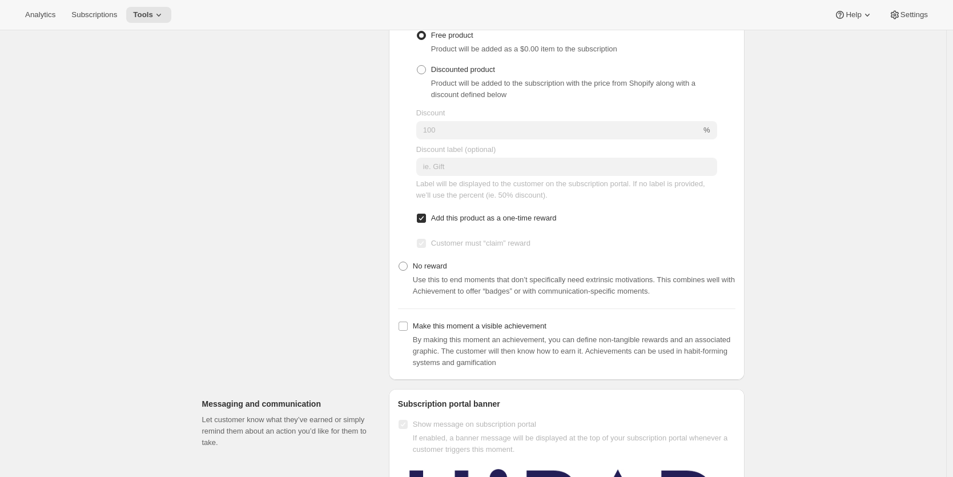
scroll to position [693, 0]
click at [404, 328] on input "Make this moment a visible achievement" at bounding box center [403, 323] width 9 height 9
checkbox input "true"
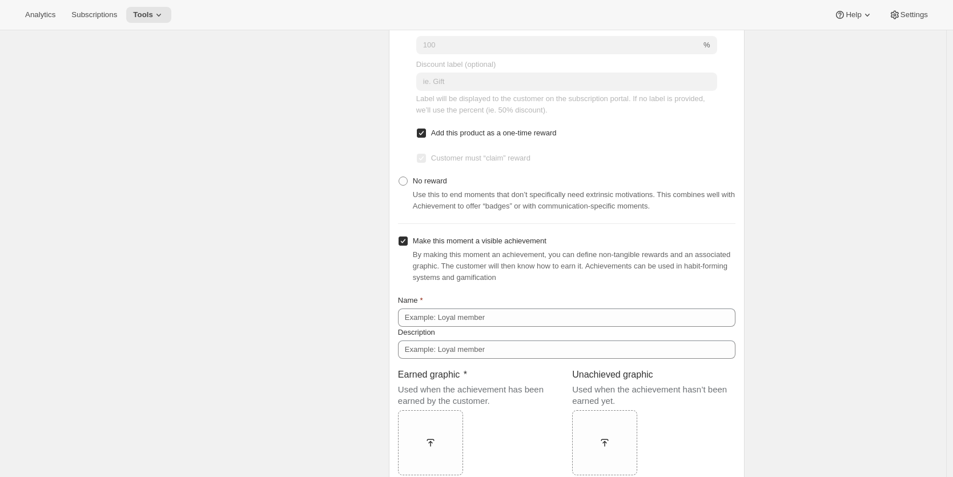
scroll to position [911, 0]
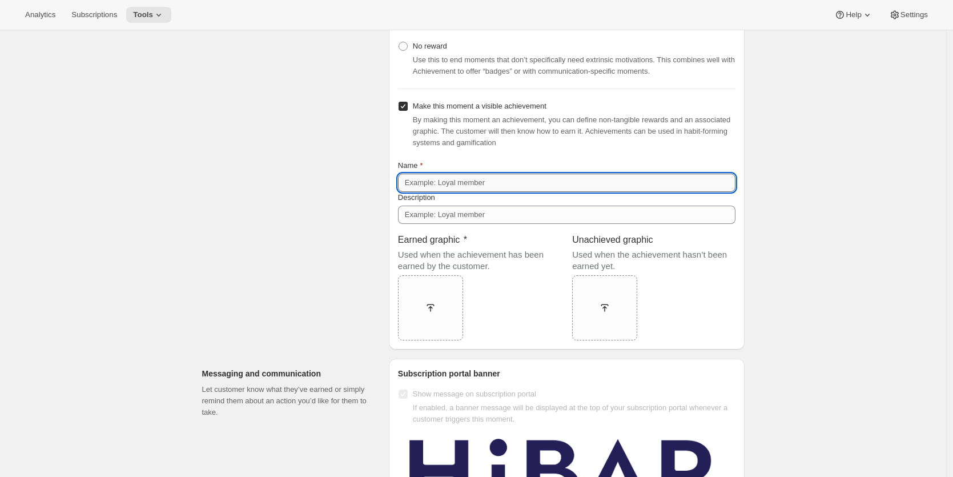
click at [480, 190] on input "Name" at bounding box center [567, 183] width 338 height 18
type input "V"
type input "Year long relationship"
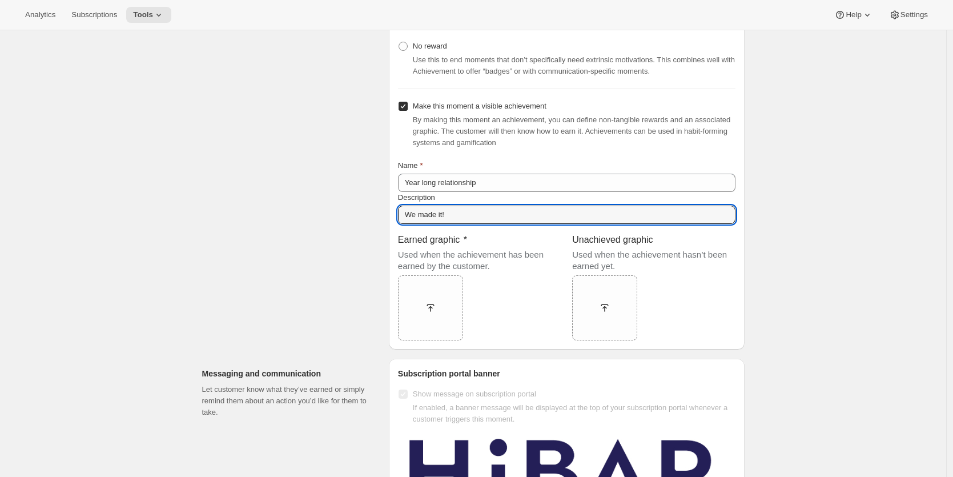
type input "We made it!"
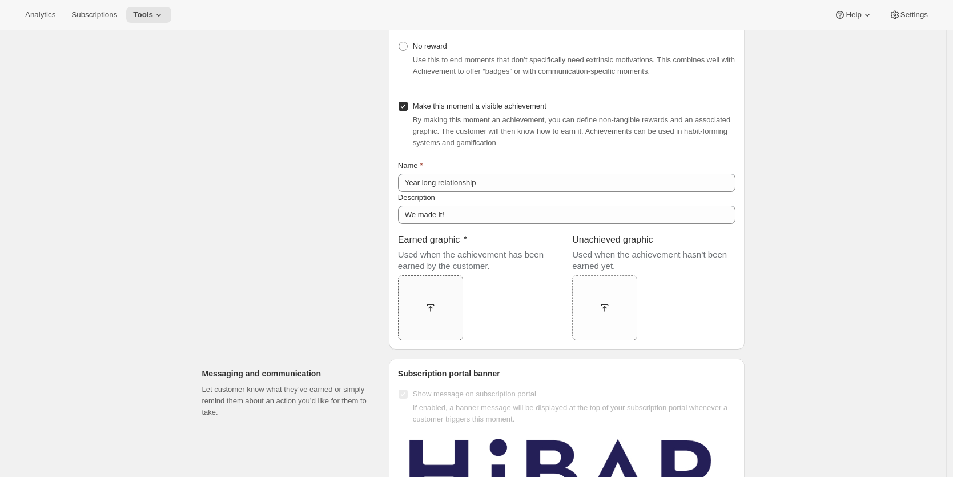
click at [434, 313] on icon at bounding box center [430, 307] width 11 height 11
type input "C:\fakepath\yearred.png"
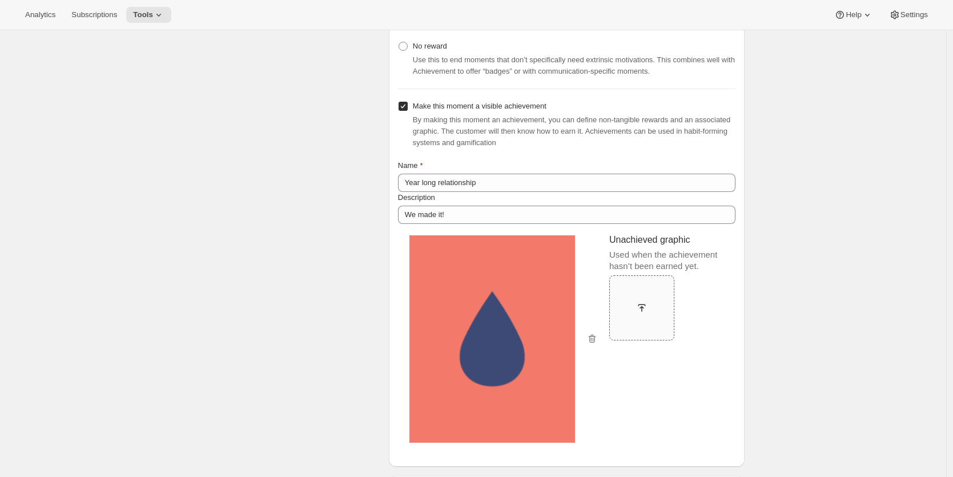
click at [648, 304] on div at bounding box center [642, 308] width 65 height 21
type input "C:\fakepath\blueblue.png"
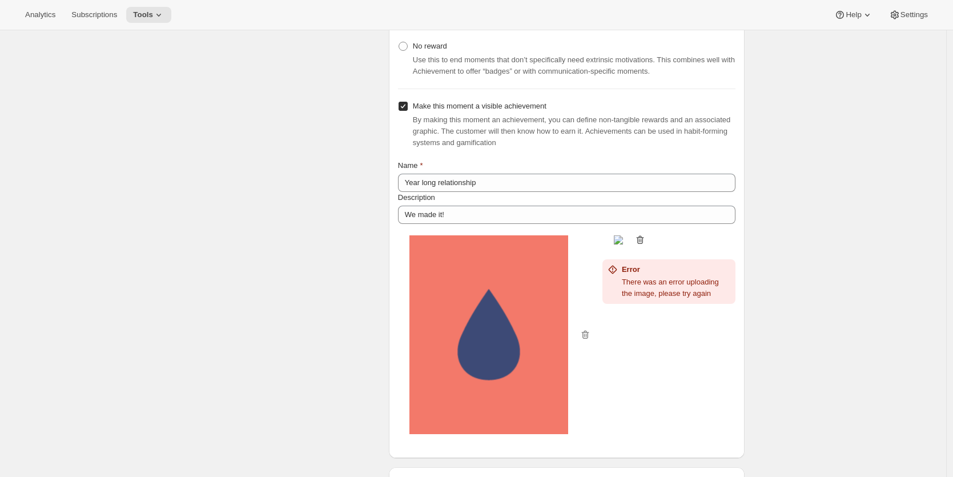
click at [640, 244] on icon "button" at bounding box center [640, 239] width 11 height 11
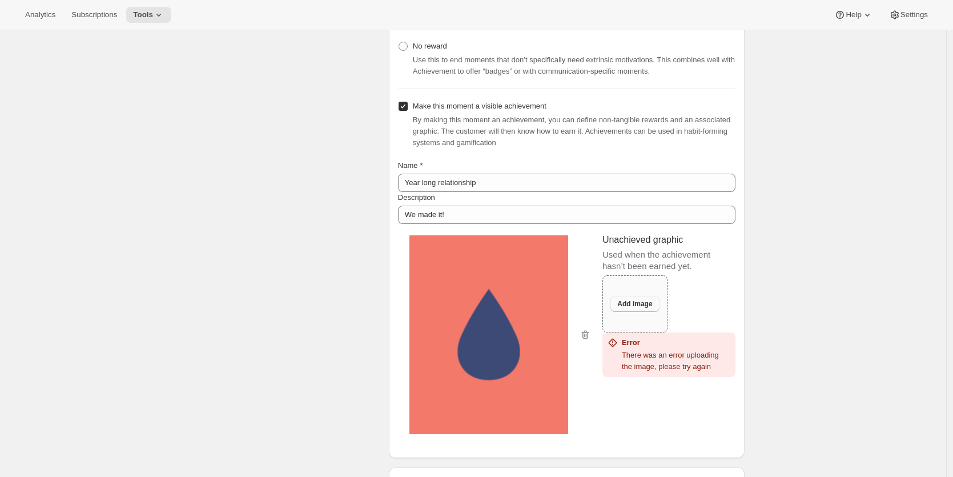
click at [639, 307] on span "Add image" at bounding box center [635, 303] width 35 height 9
type input "C:\fakepath\blueblue.png"
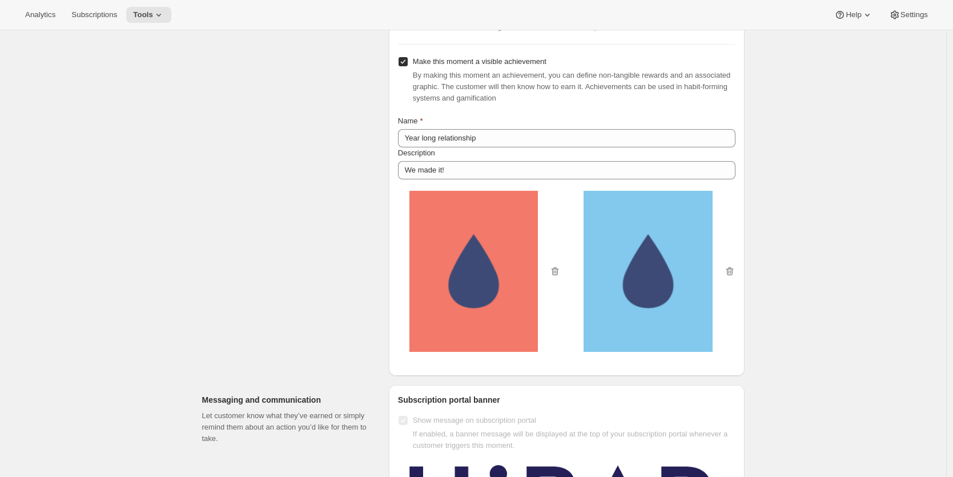
scroll to position [955, 0]
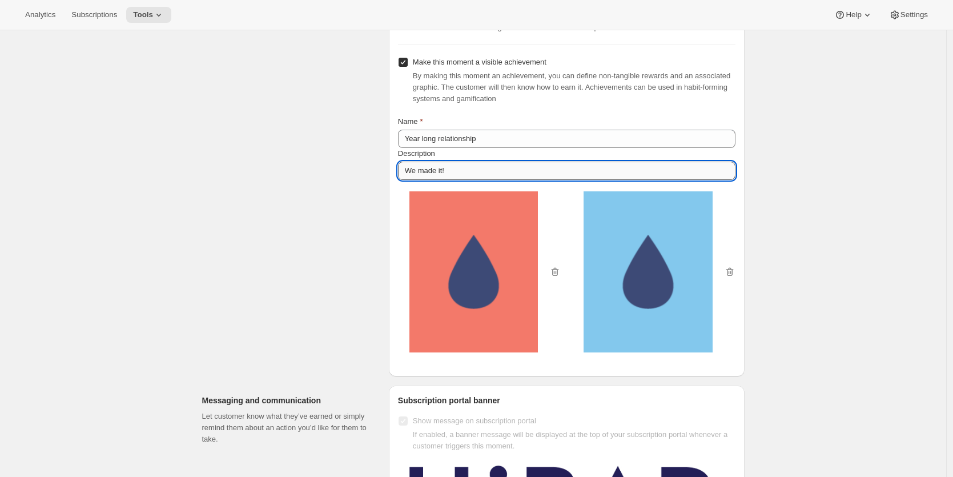
drag, startPoint x: 460, startPoint y: 173, endPoint x: 405, endPoint y: 171, distance: 55.5
click at [405, 171] on input "We made it!" at bounding box center [567, 171] width 338 height 18
type input "G"
type input "u"
click at [538, 178] on input "Unlock your free accessory!" at bounding box center [567, 171] width 338 height 18
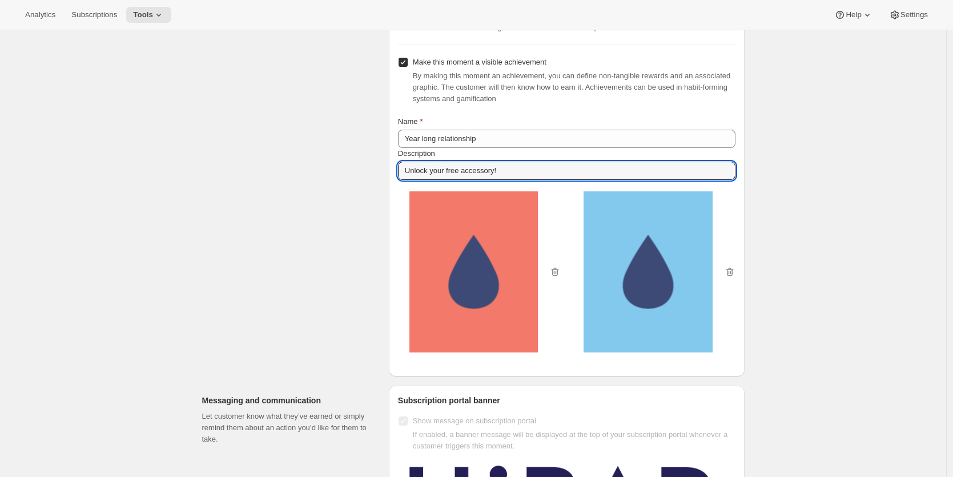
drag, startPoint x: 515, startPoint y: 174, endPoint x: 334, endPoint y: 175, distance: 181.7
type input "Unlock your free accessory!"
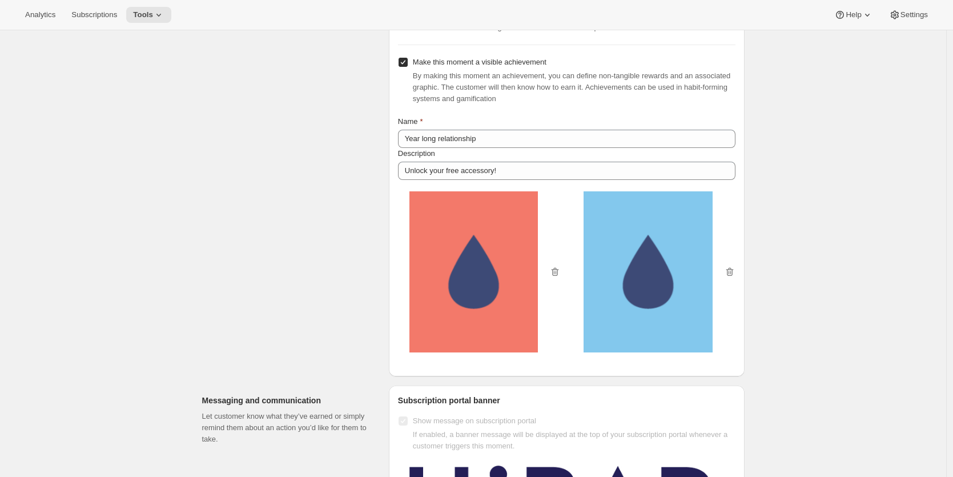
click at [542, 191] on div at bounding box center [473, 273] width 151 height 187
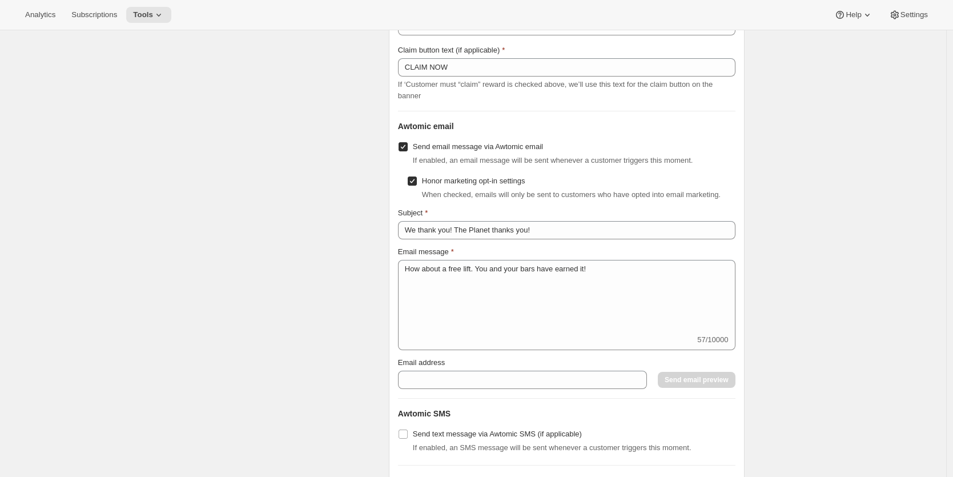
scroll to position [1645, 0]
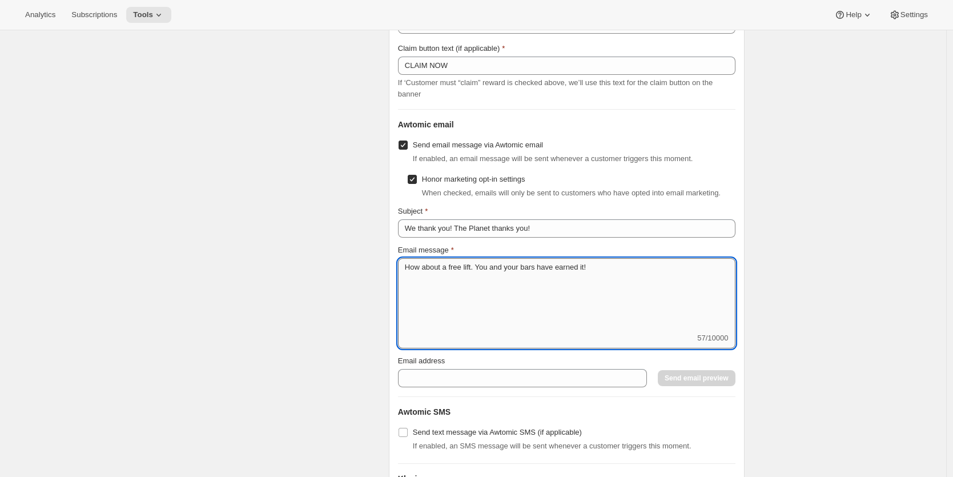
click at [480, 284] on textarea "How about a free lift. You and your bars have earned it!" at bounding box center [567, 295] width 338 height 74
type textarea "How about a free lift or travel pouch. You and your bars have earned it!"
click at [560, 256] on div "Email message" at bounding box center [567, 250] width 338 height 11
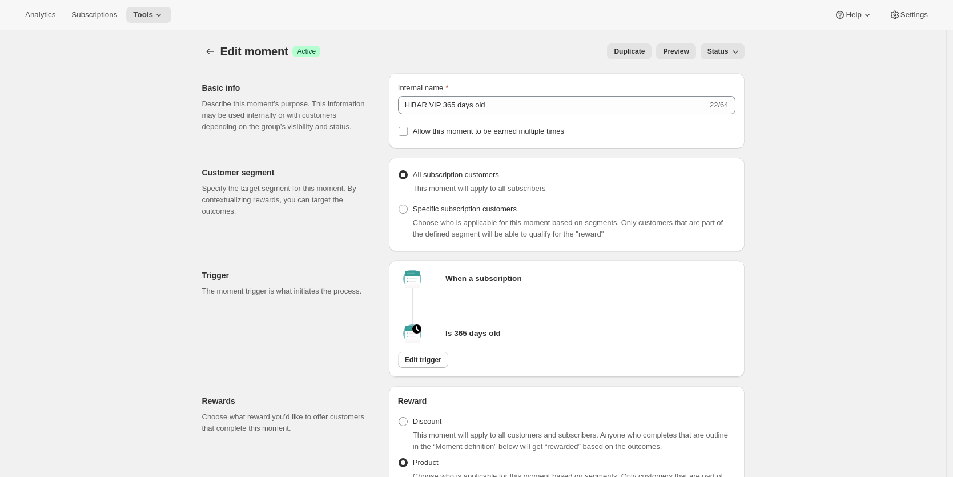
scroll to position [0, 0]
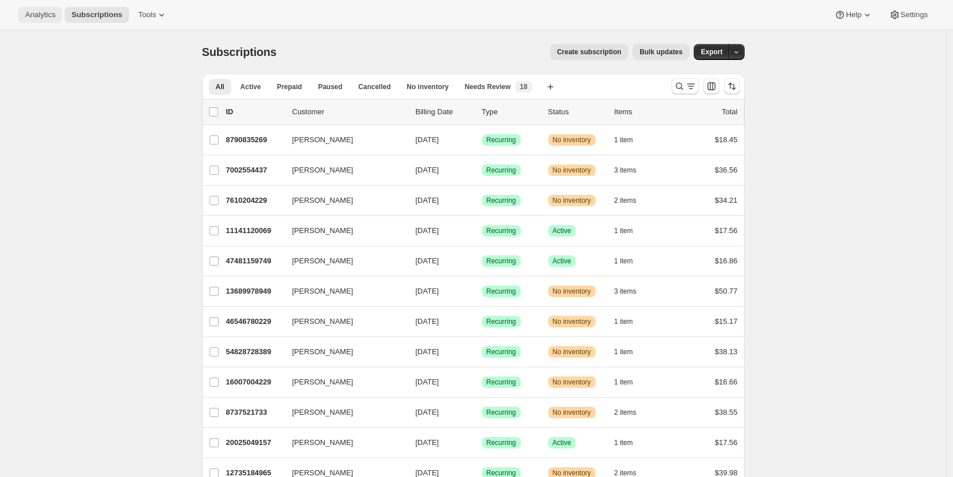
click at [40, 12] on span "Analytics" at bounding box center [40, 14] width 30 height 9
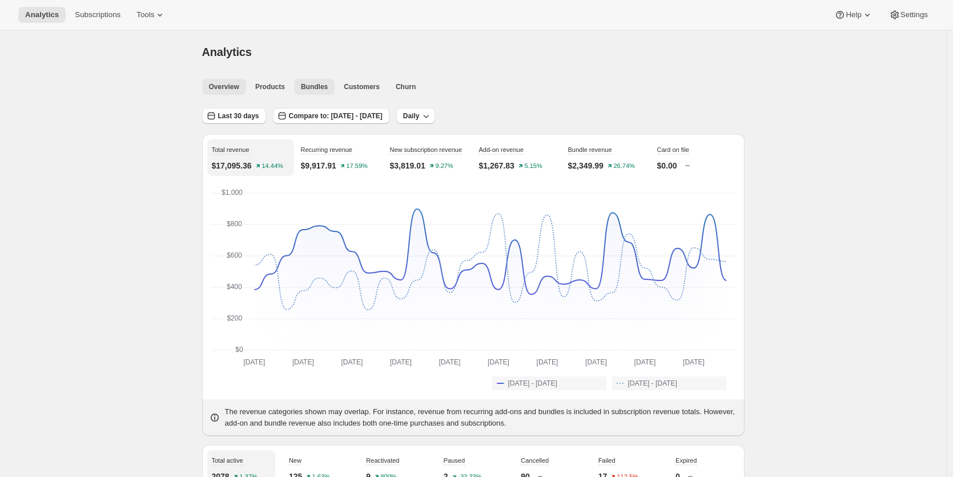
click at [318, 85] on span "Bundles" at bounding box center [314, 86] width 27 height 9
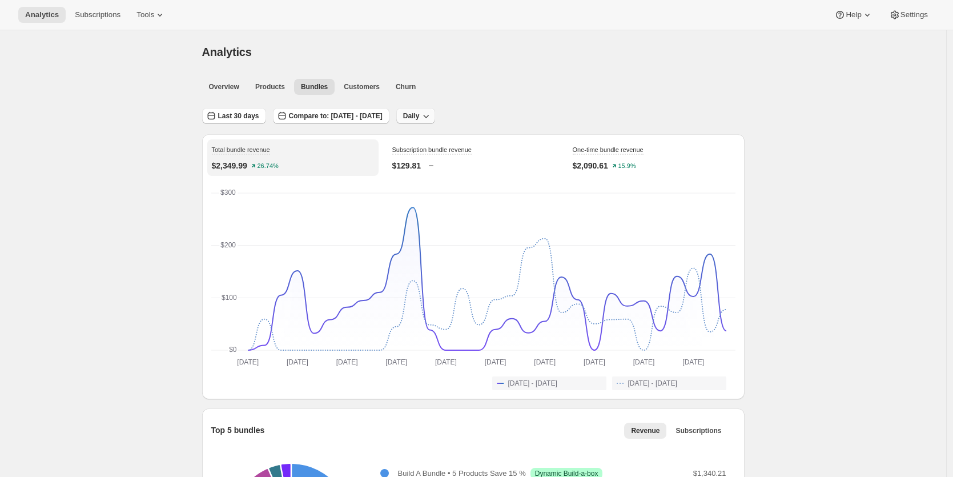
click at [420, 118] on span "Daily" at bounding box center [411, 115] width 17 height 9
click at [472, 158] on span "Weekly" at bounding box center [463, 159] width 24 height 9
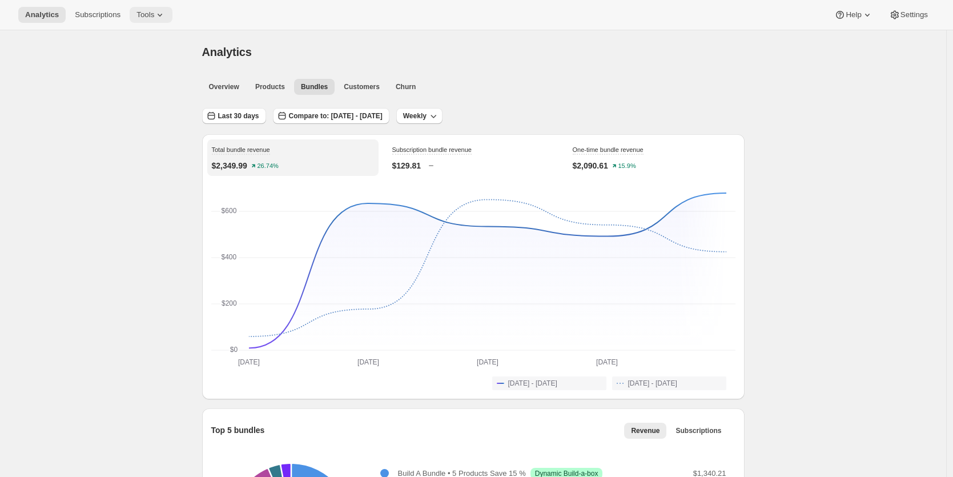
click at [148, 18] on span "Tools" at bounding box center [146, 14] width 18 height 9
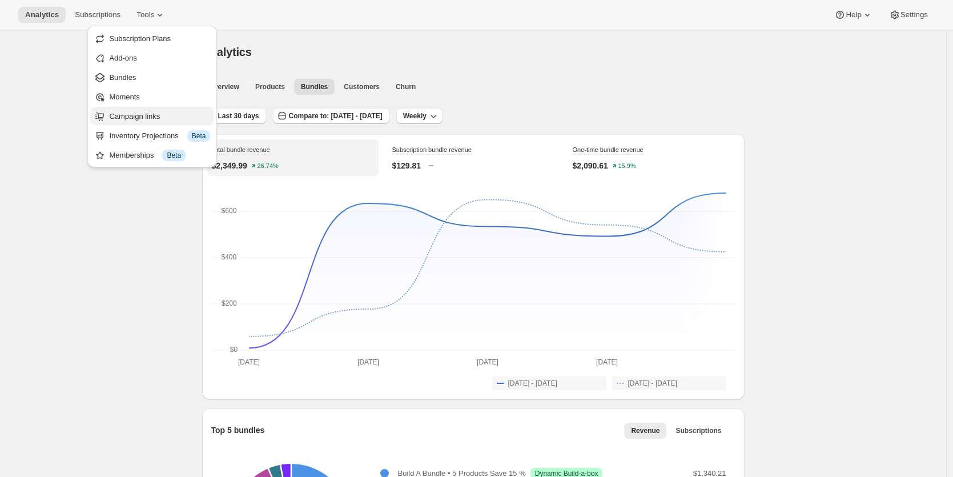
click at [143, 112] on span "Campaign links" at bounding box center [134, 116] width 51 height 9
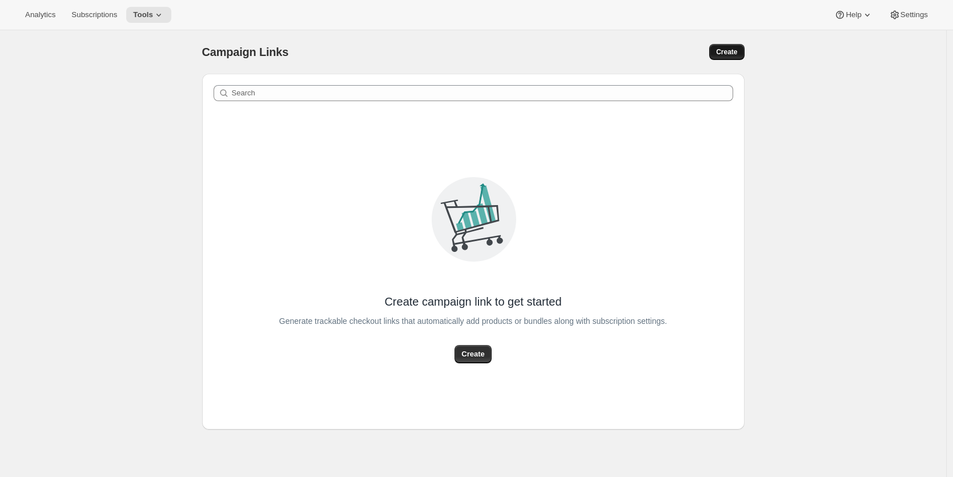
click at [727, 54] on span "Create" at bounding box center [726, 51] width 21 height 9
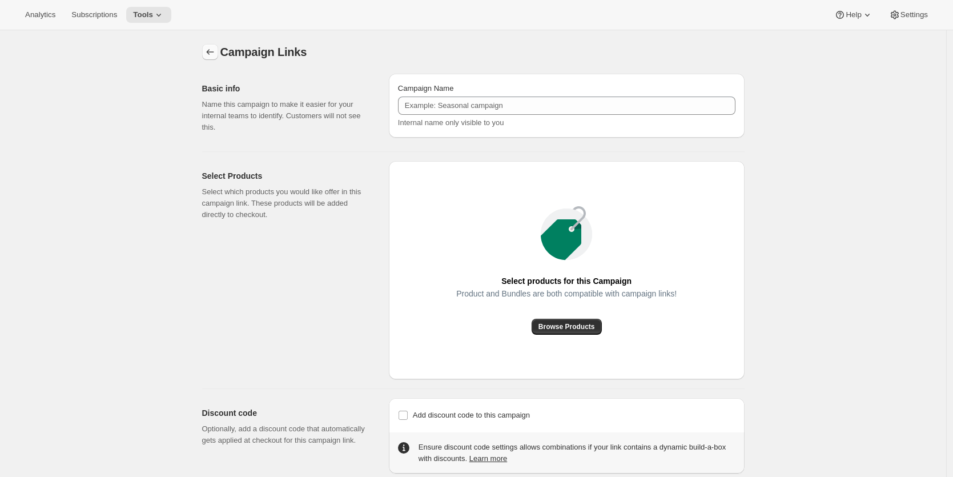
click at [209, 50] on icon "button" at bounding box center [210, 51] width 11 height 11
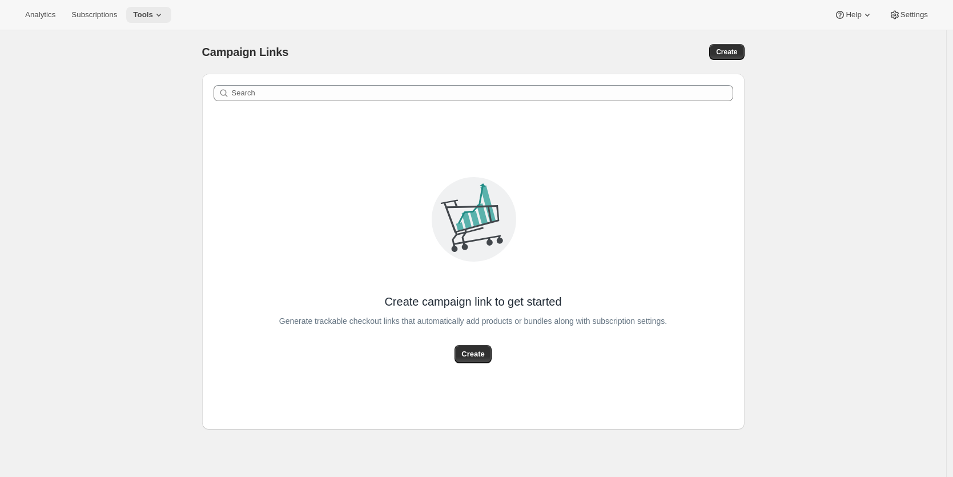
click at [153, 12] on span "Tools" at bounding box center [143, 14] width 20 height 9
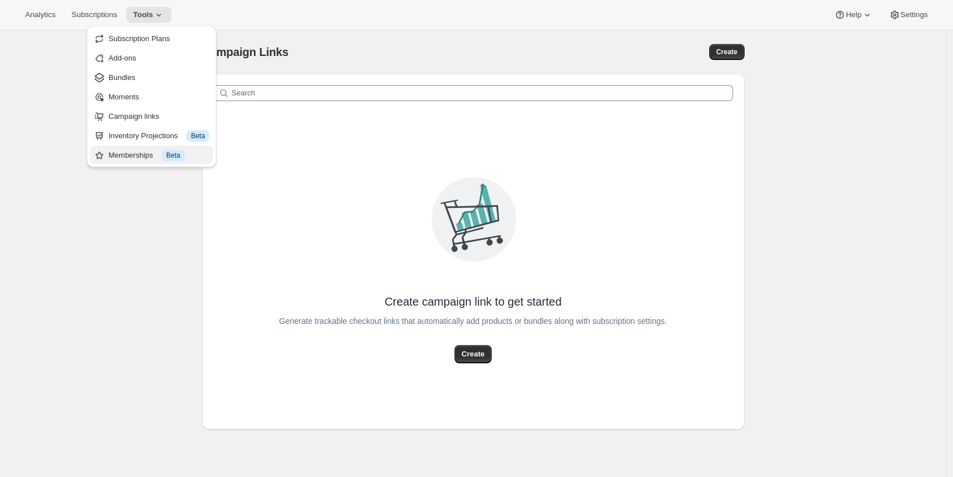
click at [129, 157] on div "Memberships Info Beta" at bounding box center [159, 155] width 101 height 11
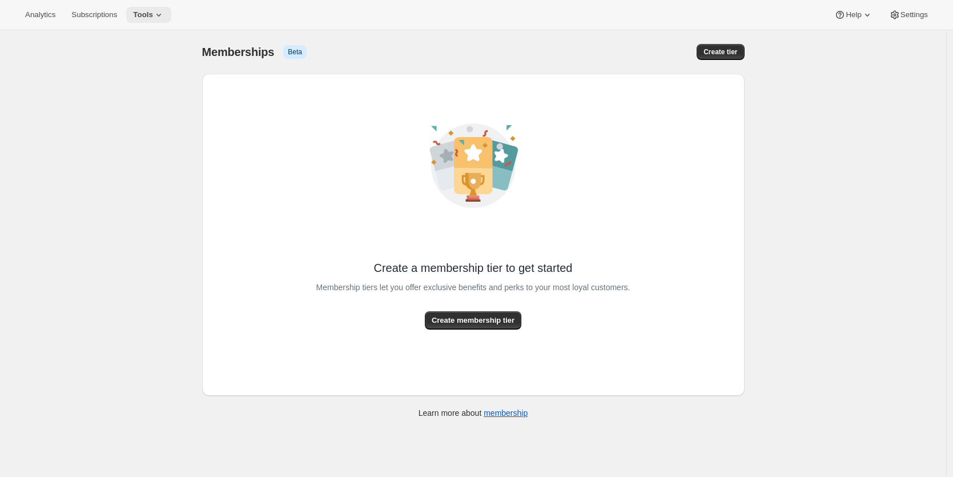
click at [152, 16] on span "Tools" at bounding box center [143, 14] width 20 height 9
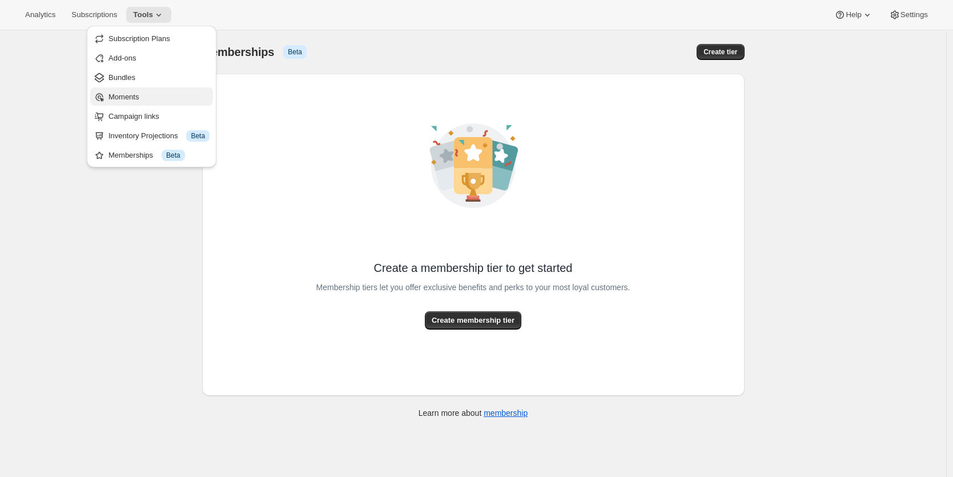
click at [133, 96] on span "Moments" at bounding box center [124, 97] width 30 height 9
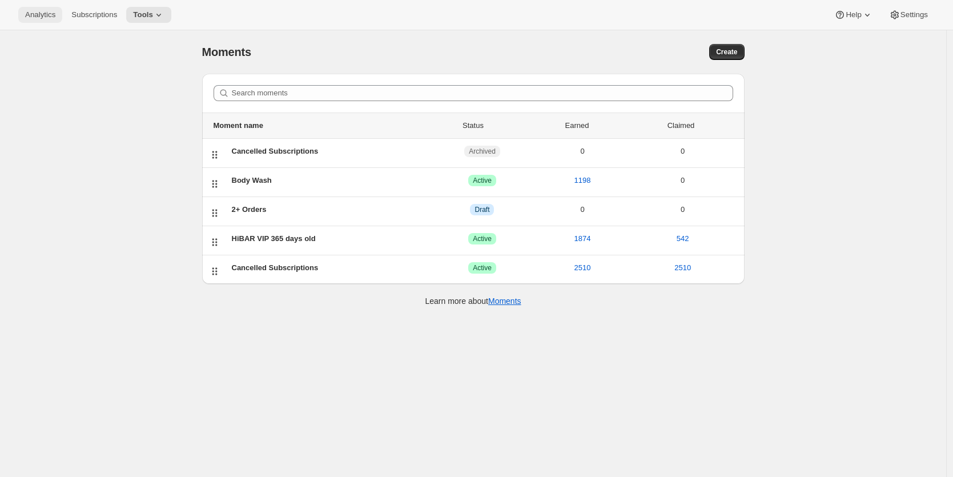
click at [35, 14] on span "Analytics" at bounding box center [40, 14] width 30 height 9
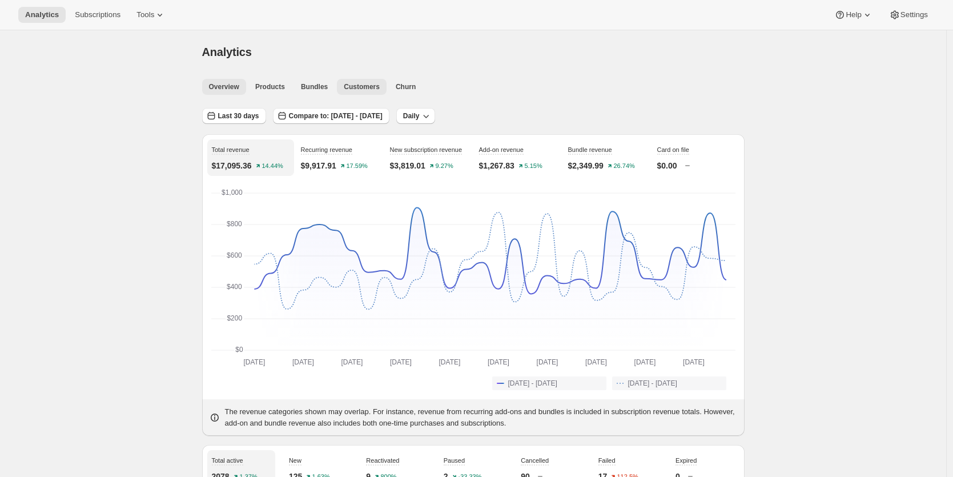
click at [363, 89] on span "Customers" at bounding box center [362, 86] width 36 height 9
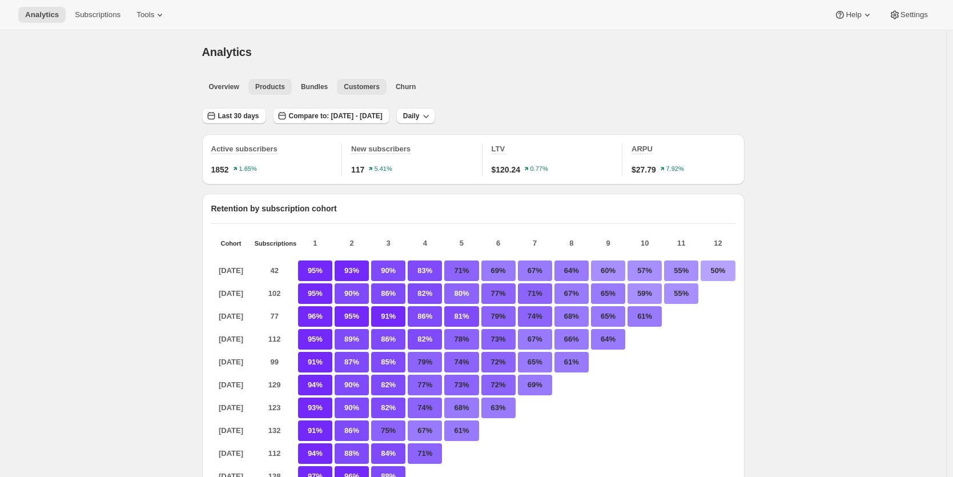
click at [270, 87] on span "Products" at bounding box center [270, 86] width 30 height 9
